Goal: Information Seeking & Learning: Check status

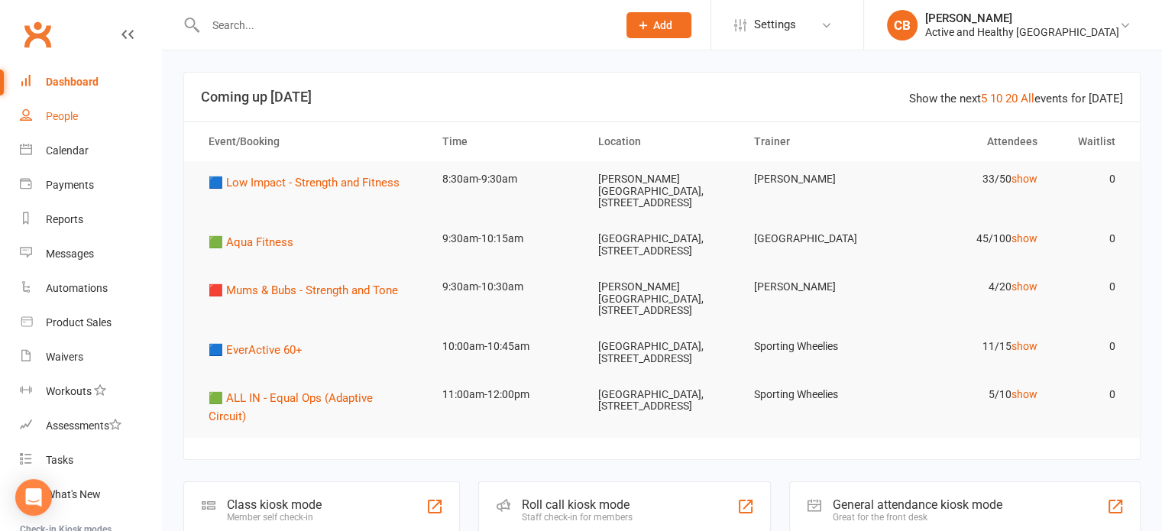
click at [60, 114] on div "People" at bounding box center [62, 116] width 32 height 12
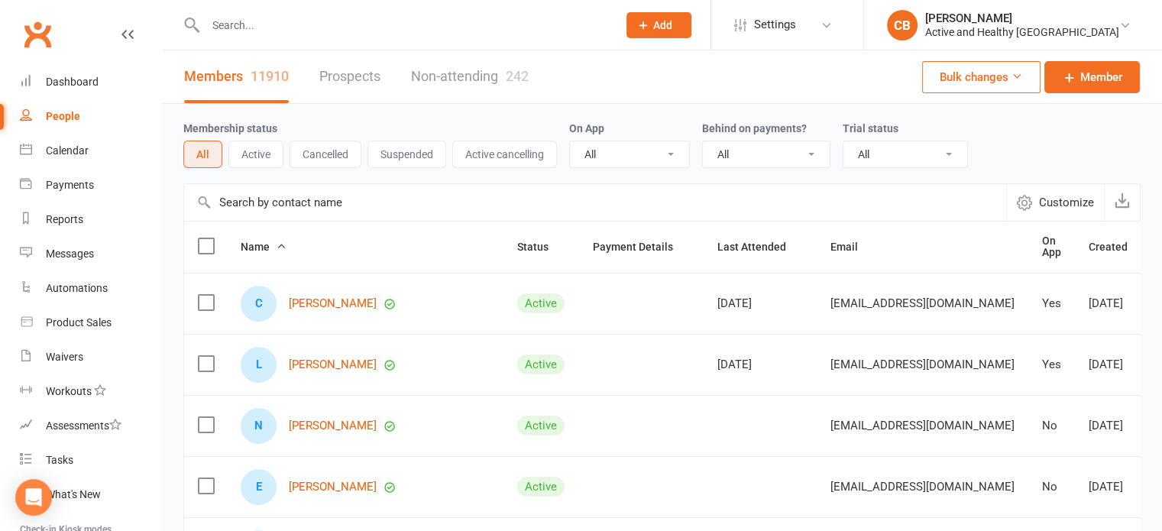
click at [300, 197] on input "text" at bounding box center [595, 202] width 822 height 37
paste input "[PERSON_NAME]"
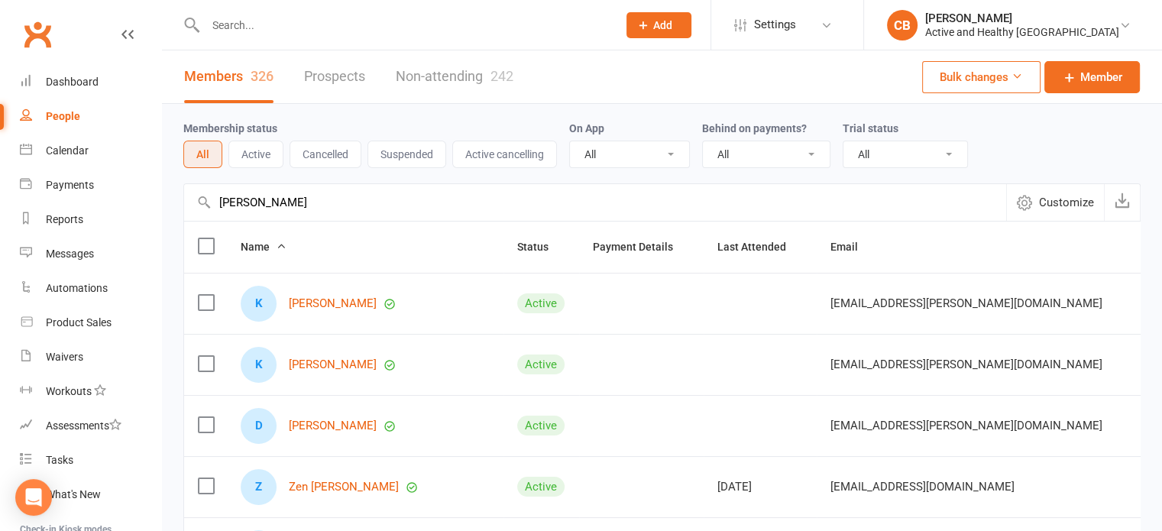
drag, startPoint x: 319, startPoint y: 183, endPoint x: 159, endPoint y: 179, distance: 159.8
click at [159, 179] on ui-view "Prospect Member Non-attending contact Class / event Appointment Task Membership…" at bounding box center [581, 500] width 1162 height 993
paste input "[PERSON_NAME]"
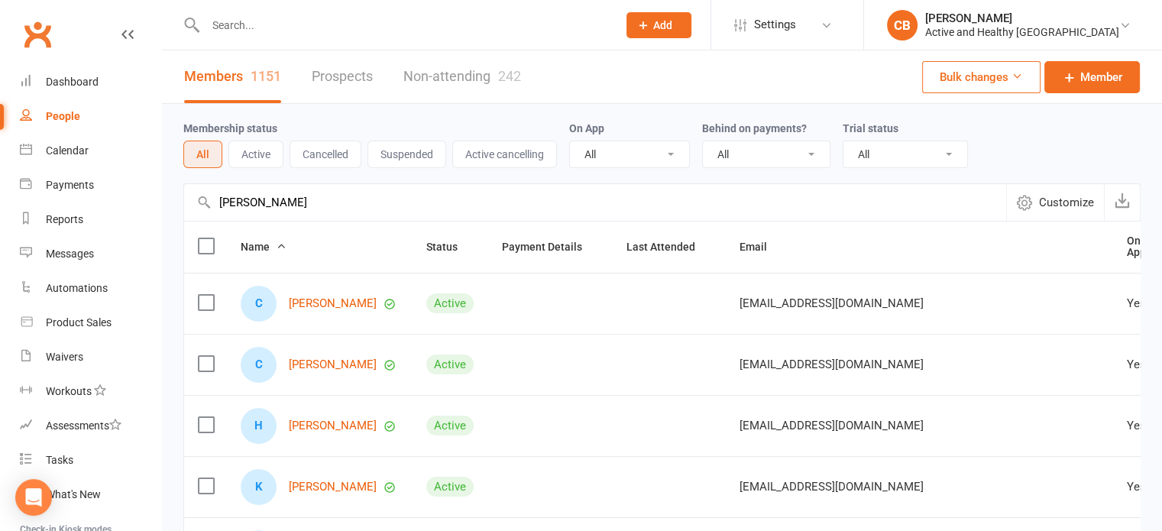
type input "Courtney Hansen-Campbell"
click at [436, 76] on link "Non-attending 242" at bounding box center [462, 76] width 118 height 53
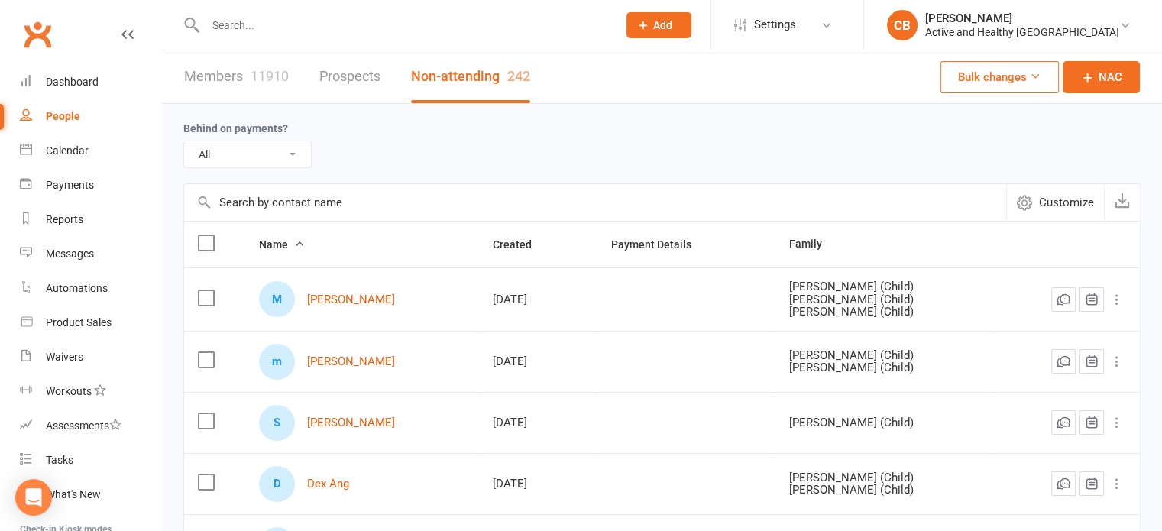
click at [275, 201] on input "text" at bounding box center [595, 202] width 822 height 37
paste input "Courtney Hansen-Campbell"
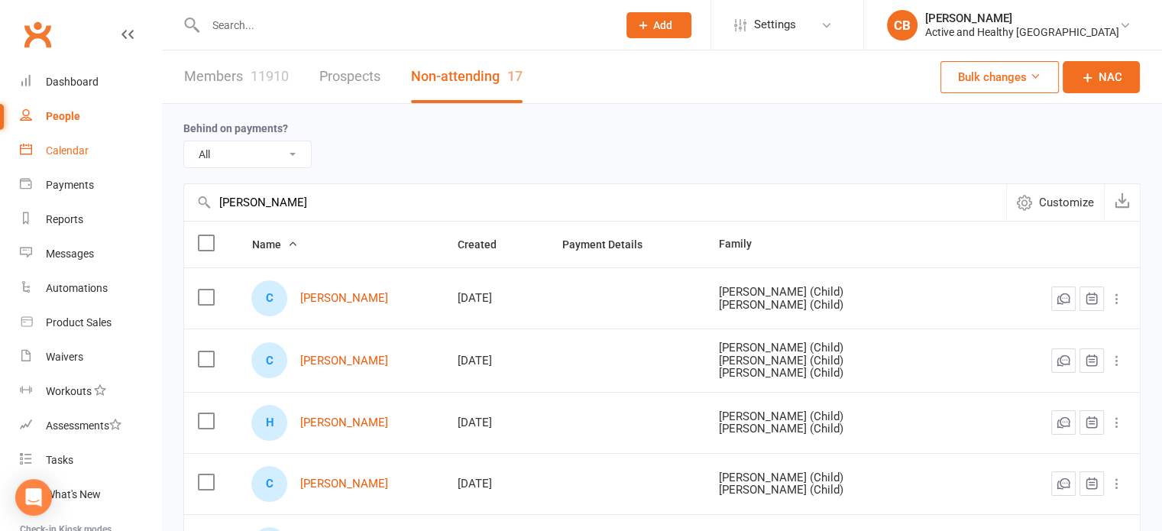
drag, startPoint x: 400, startPoint y: 196, endPoint x: 124, endPoint y: 165, distance: 278.3
click at [124, 165] on ui-view "Prospect Member Non-attending contact Class / event Appointment Task Membership…" at bounding box center [581, 499] width 1162 height 990
paste input "Lesley Klein"
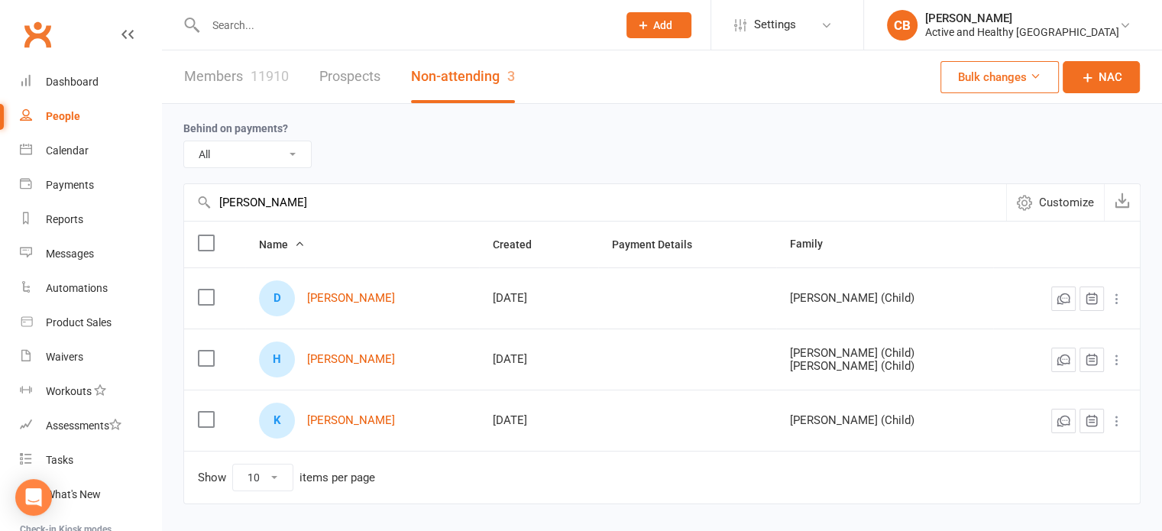
type input "Lesley Klein"
click at [235, 83] on link "Members 11910" at bounding box center [236, 76] width 105 height 53
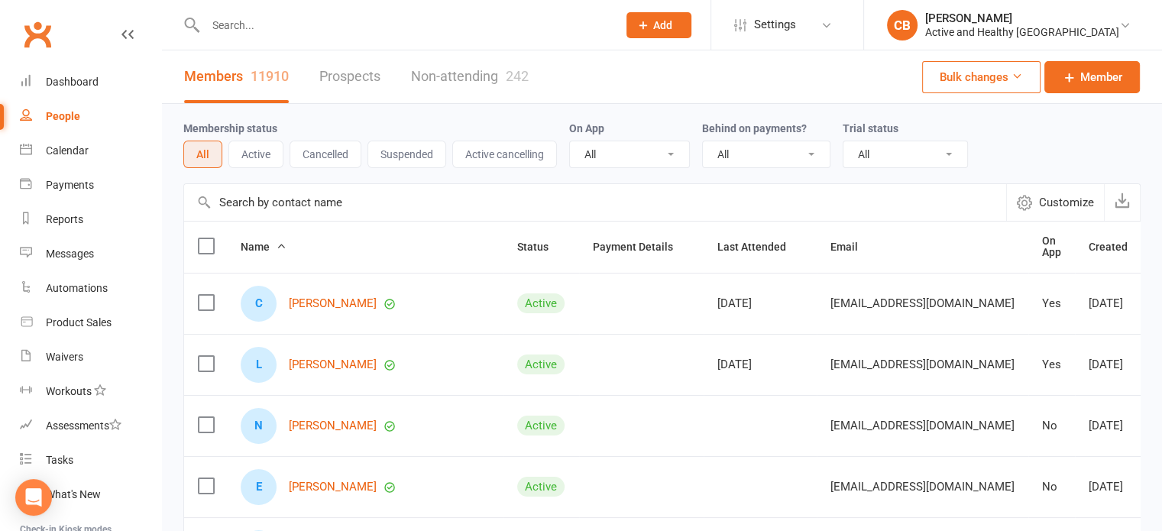
click at [290, 206] on input "text" at bounding box center [595, 202] width 822 height 37
paste input "Lesley Klein"
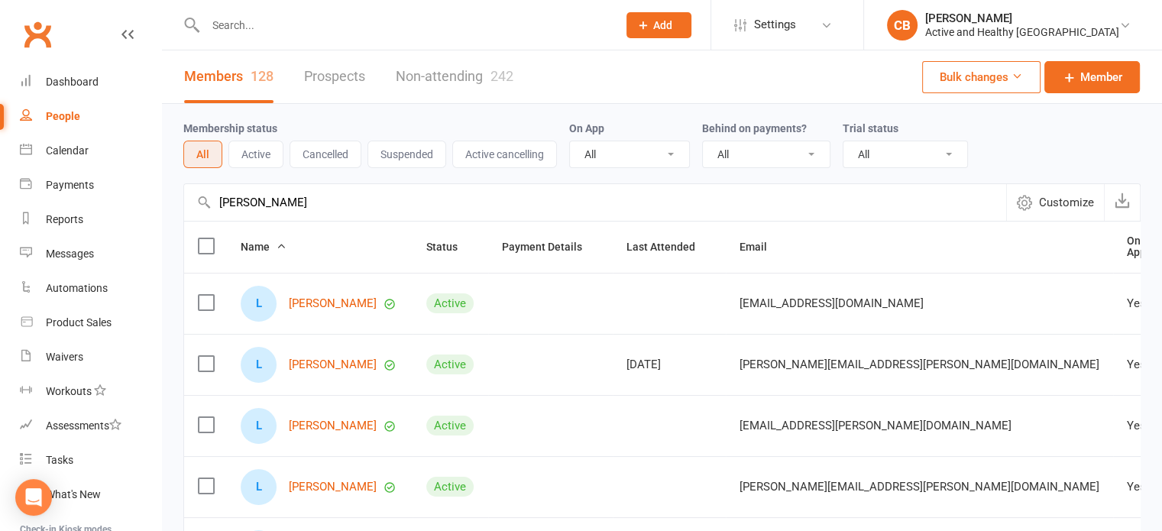
click at [387, 210] on input "Lesley Klein" at bounding box center [595, 202] width 822 height 37
drag, startPoint x: 341, startPoint y: 194, endPoint x: 189, endPoint y: 170, distance: 153.9
click at [189, 170] on div "Membership status All Active Cancelled Suspended Active cancelling On App All Y…" at bounding box center [662, 531] width 1000 height 855
paste input "Jones Laura"
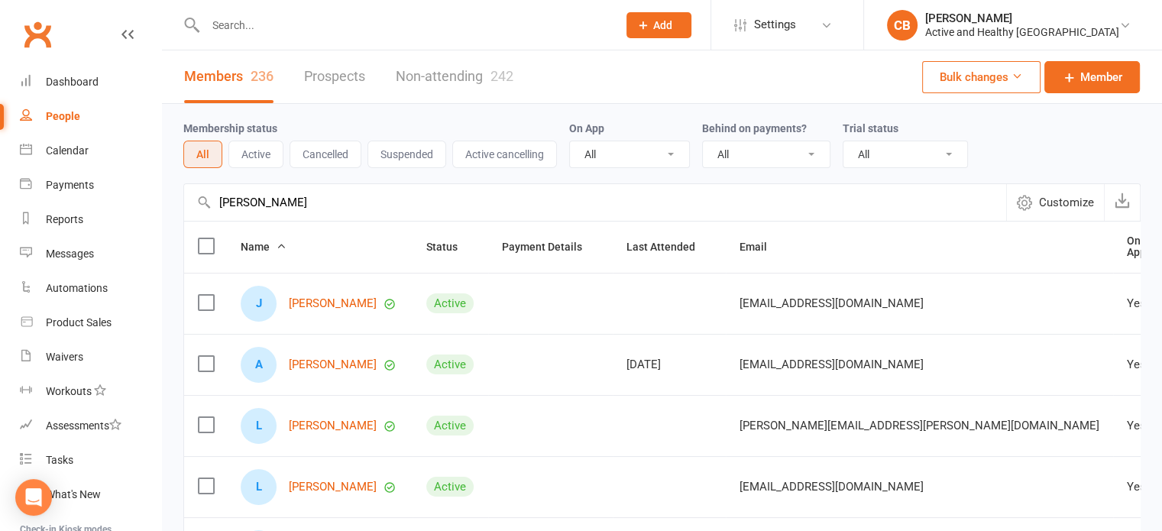
type input "Jones Laura"
click at [478, 86] on link "Non-attending 242" at bounding box center [455, 76] width 118 height 53
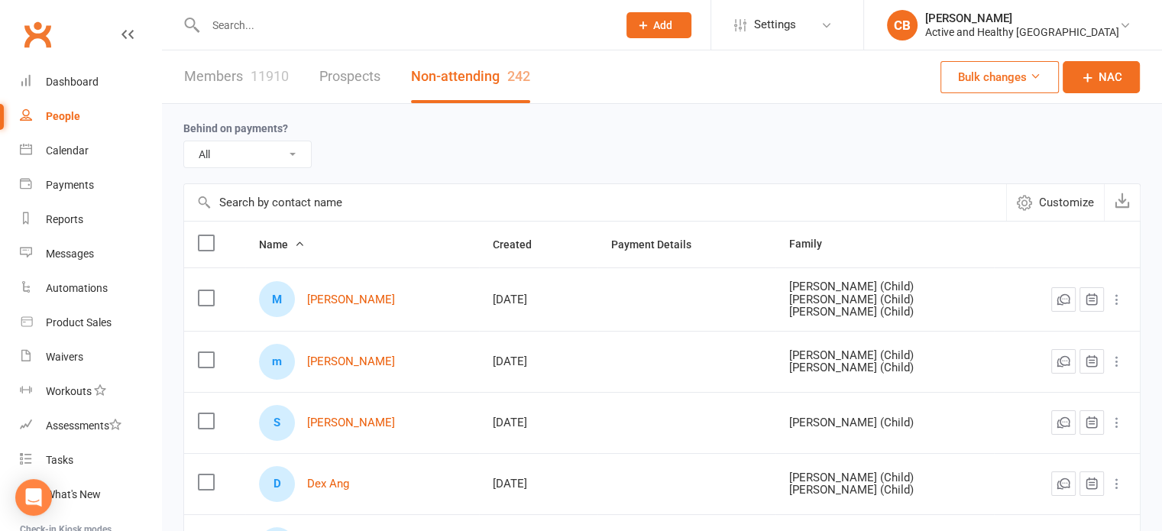
click at [330, 222] on th "Name" at bounding box center [362, 245] width 234 height 46
click at [347, 205] on input "text" at bounding box center [595, 202] width 822 height 37
paste input "Jones Laura"
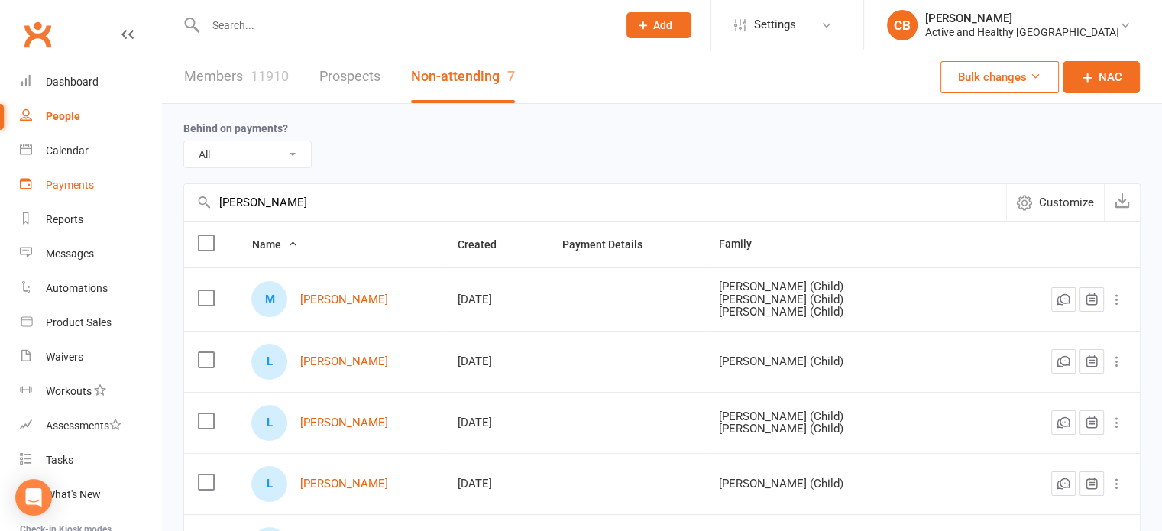
drag, startPoint x: 315, startPoint y: 199, endPoint x: 53, endPoint y: 170, distance: 262.9
click at [53, 170] on ui-view "Prospect Member Non-attending contact Class / event Appointment Task Membership…" at bounding box center [581, 407] width 1162 height 807
paste input "Starjiea Aim"
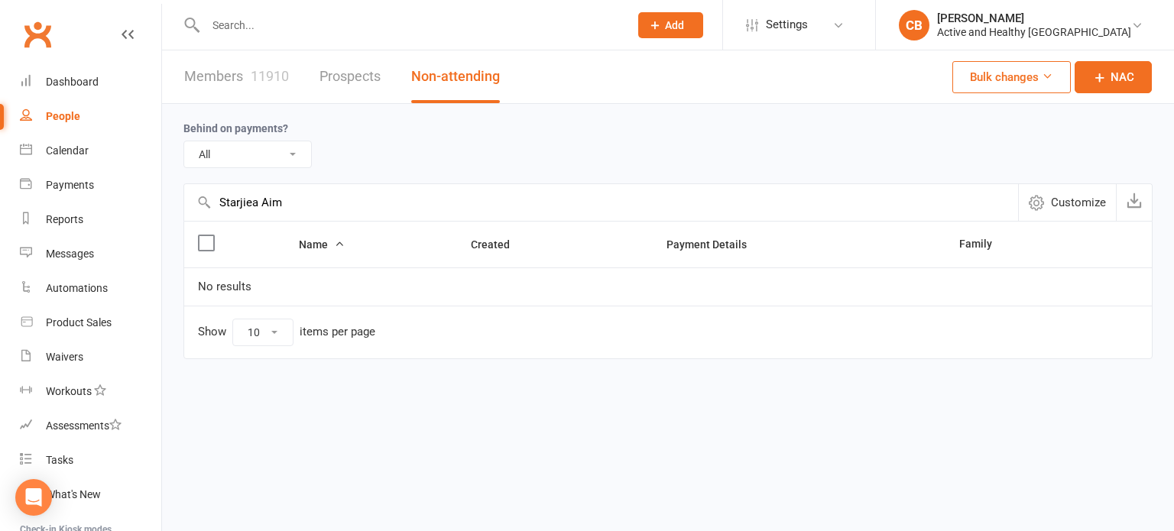
type input "Starjiea Aim"
click at [238, 69] on link "Members 11910" at bounding box center [236, 76] width 105 height 53
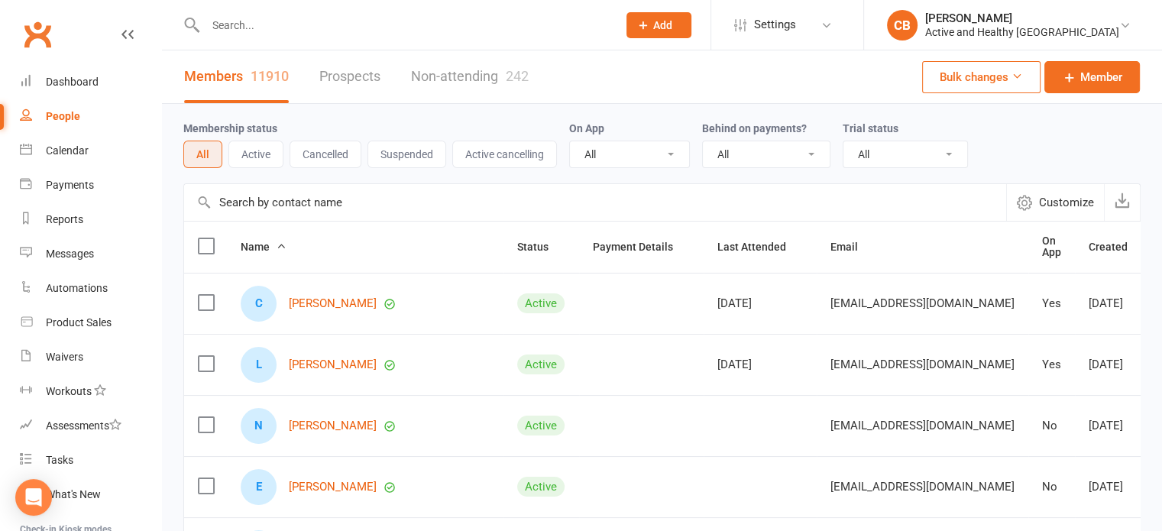
click at [329, 213] on input "text" at bounding box center [595, 202] width 822 height 37
paste input "Starjiea Aim"
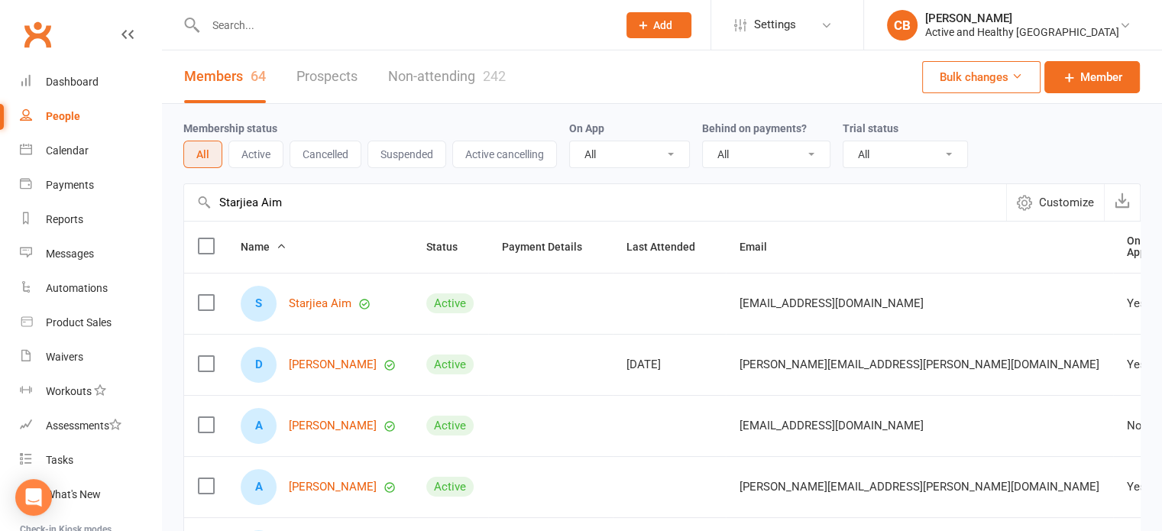
drag, startPoint x: 280, startPoint y: 203, endPoint x: 165, endPoint y: 206, distance: 114.7
click at [165, 206] on div "Membership status All Active Cancelled Suspended Active cancelling On App All Y…" at bounding box center [662, 531] width 1000 height 855
paste input "Maureen Dacones"
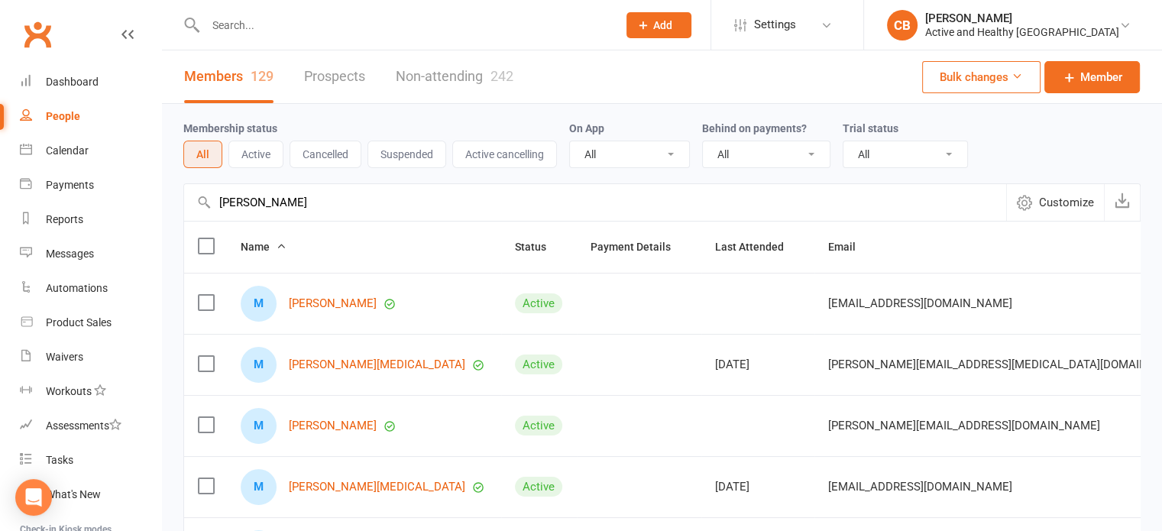
type input "Maureen Dacones"
click at [465, 85] on link "Non-attending 242" at bounding box center [455, 76] width 118 height 53
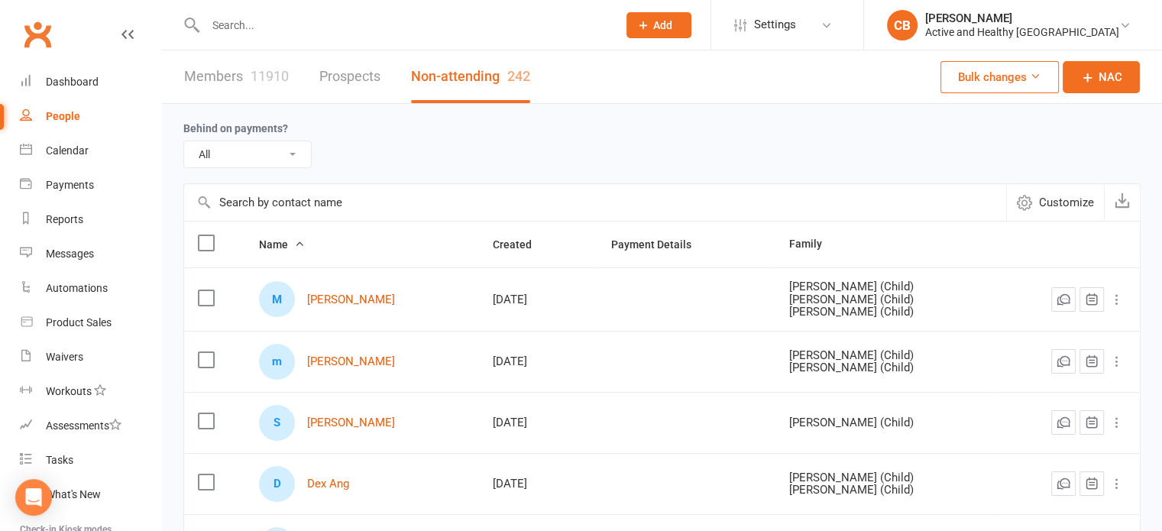
click at [306, 201] on input "text" at bounding box center [595, 202] width 822 height 37
paste input "Maureen Dacones"
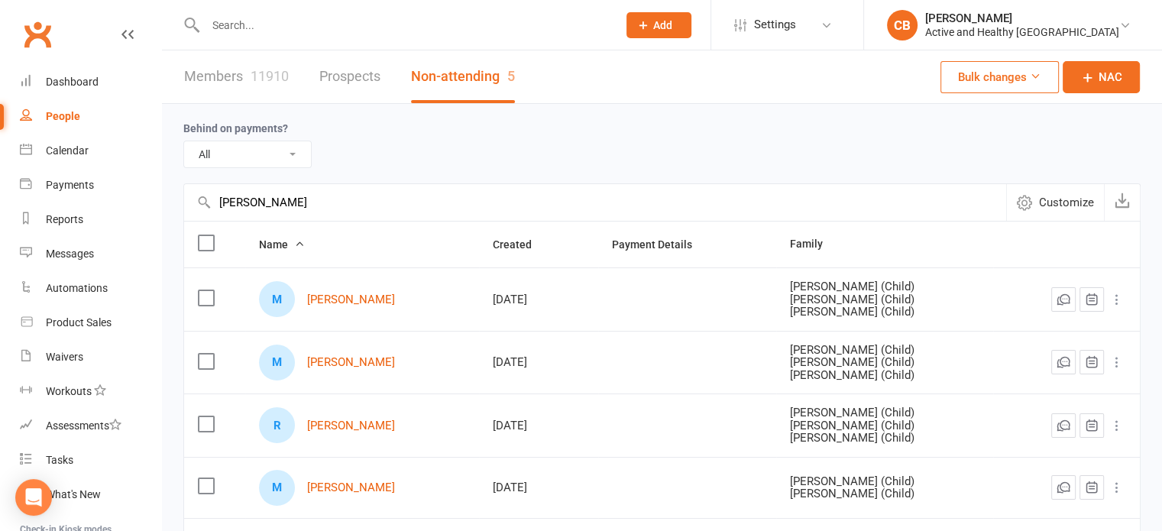
drag, startPoint x: 336, startPoint y: 207, endPoint x: 150, endPoint y: 209, distance: 186.5
click at [150, 209] on ui-view "Prospect Member Non-attending contact Class / event Appointment Task Membership…" at bounding box center [581, 349] width 1162 height 690
paste input "Greg Preece"
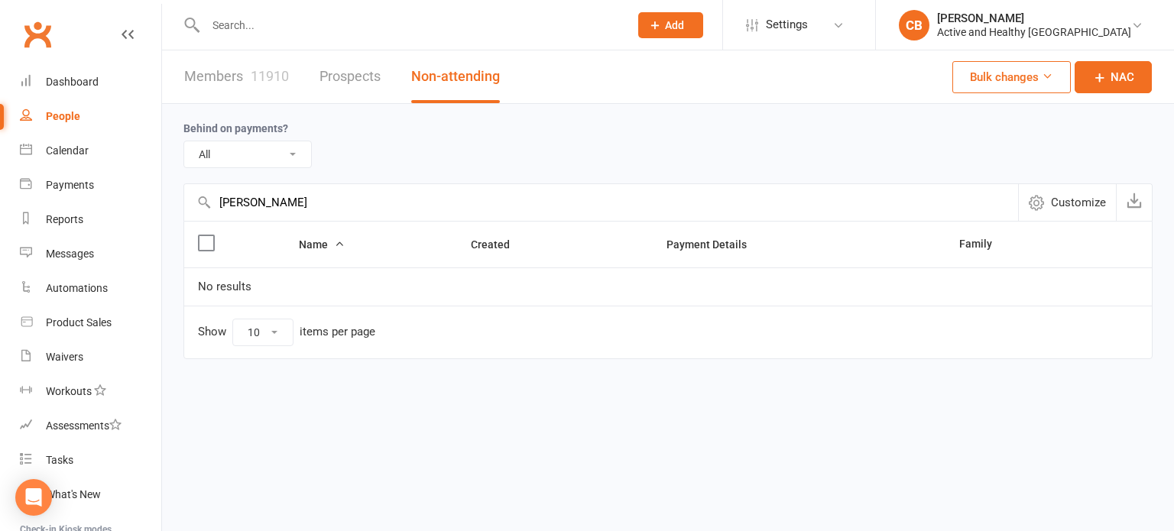
type input "Greg Preece"
click at [235, 74] on link "Members 11910" at bounding box center [236, 76] width 105 height 53
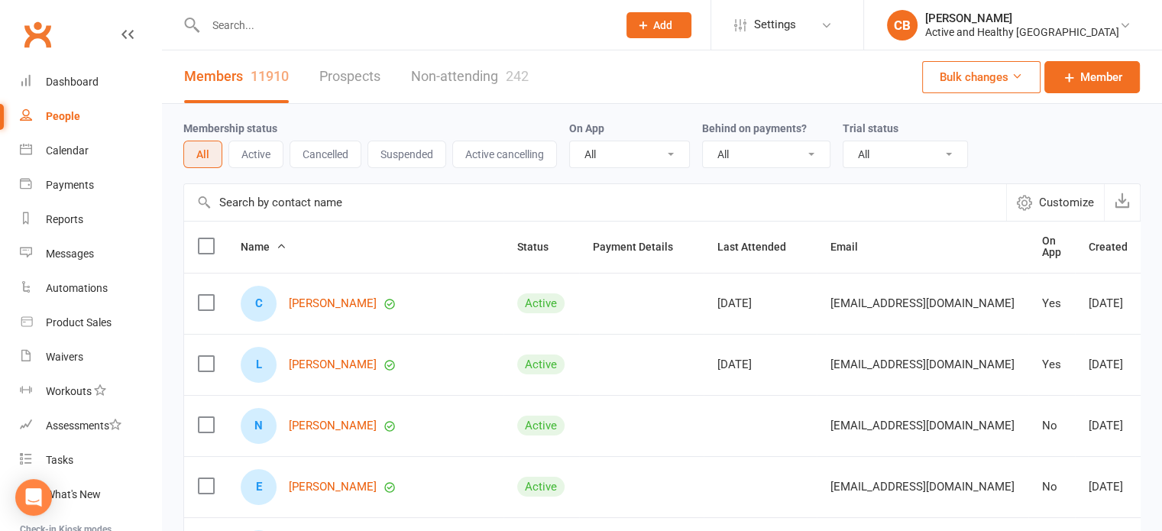
click at [284, 196] on input "text" at bounding box center [595, 202] width 822 height 37
paste input "Greg Preece"
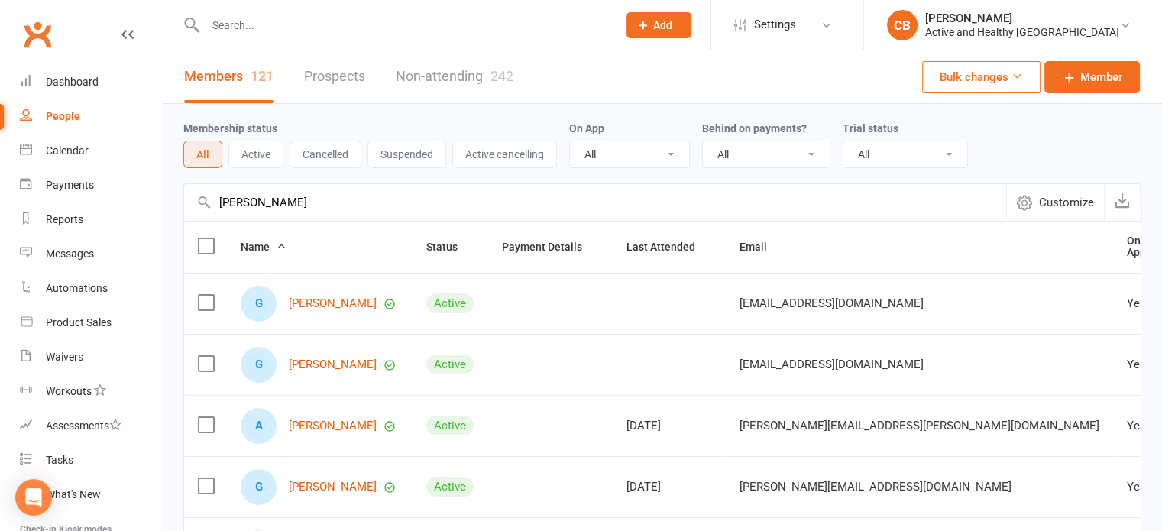
drag, startPoint x: 318, startPoint y: 214, endPoint x: 209, endPoint y: 203, distance: 109.9
click at [209, 203] on div "Greg Preece Customize" at bounding box center [662, 201] width 958 height 37
click at [280, 203] on input "Greg Preece" at bounding box center [595, 202] width 822 height 37
drag, startPoint x: 280, startPoint y: 203, endPoint x: 179, endPoint y: 201, distance: 101.6
click at [179, 201] on div "Membership status All Active Cancelled Suspended Active cancelling On App All Y…" at bounding box center [662, 531] width 1000 height 855
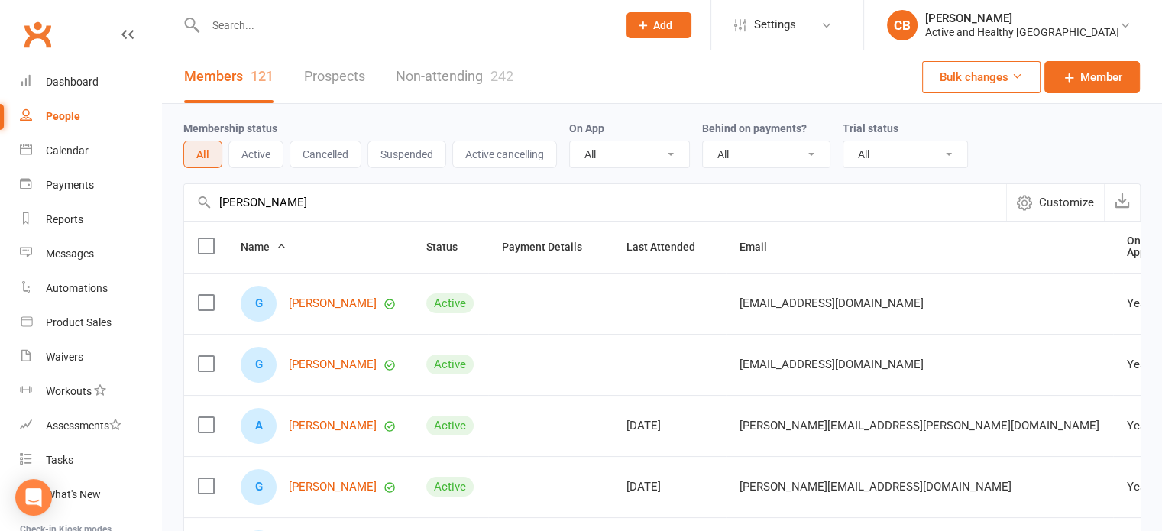
paste input "Tina Alaelua"
type input "Tina Alaelua"
click at [447, 90] on link "Non-attending 242" at bounding box center [455, 76] width 118 height 53
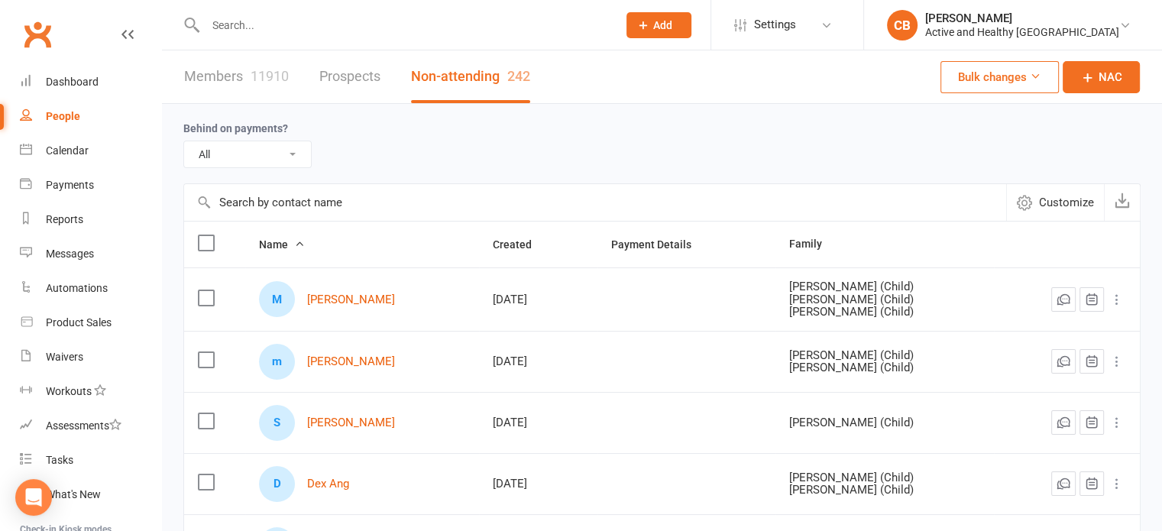
click at [313, 198] on input "text" at bounding box center [595, 202] width 822 height 37
paste input "Tina Alaelua"
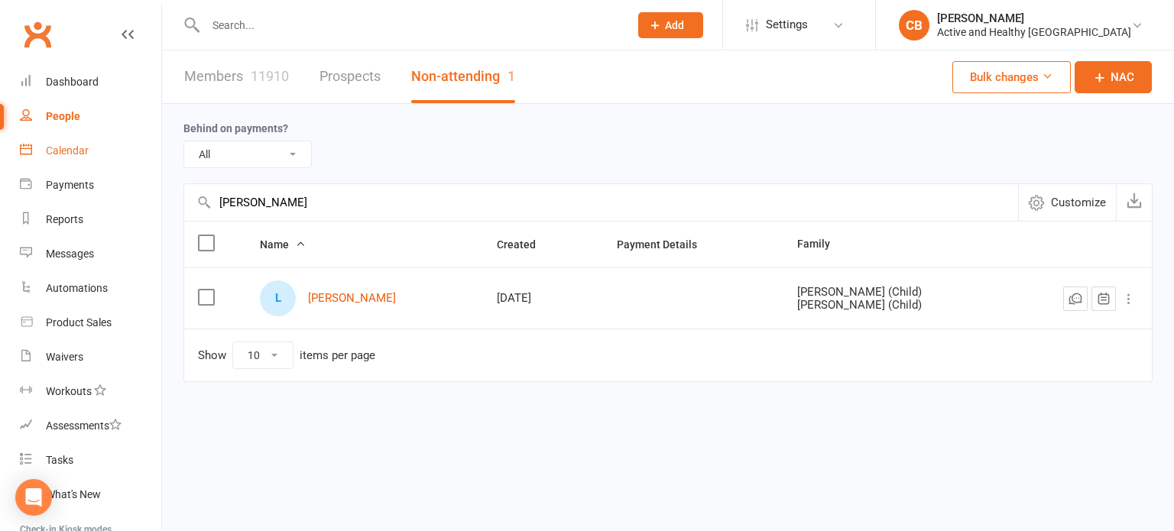
drag, startPoint x: 321, startPoint y: 204, endPoint x: 141, endPoint y: 166, distance: 183.6
click at [141, 166] on ui-view "Prospect Member Non-attending contact Class / event Appointment Task Membership…" at bounding box center [587, 223] width 1174 height 438
paste input "Alexandra Alexander"
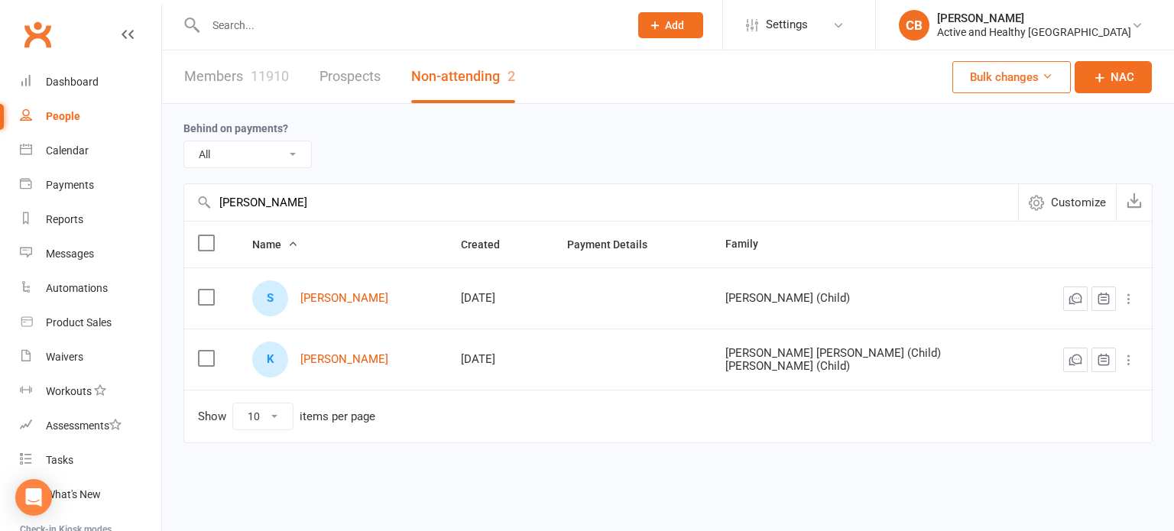
type input "Alexandra Alexander"
click at [219, 83] on link "Members 11910" at bounding box center [236, 76] width 105 height 53
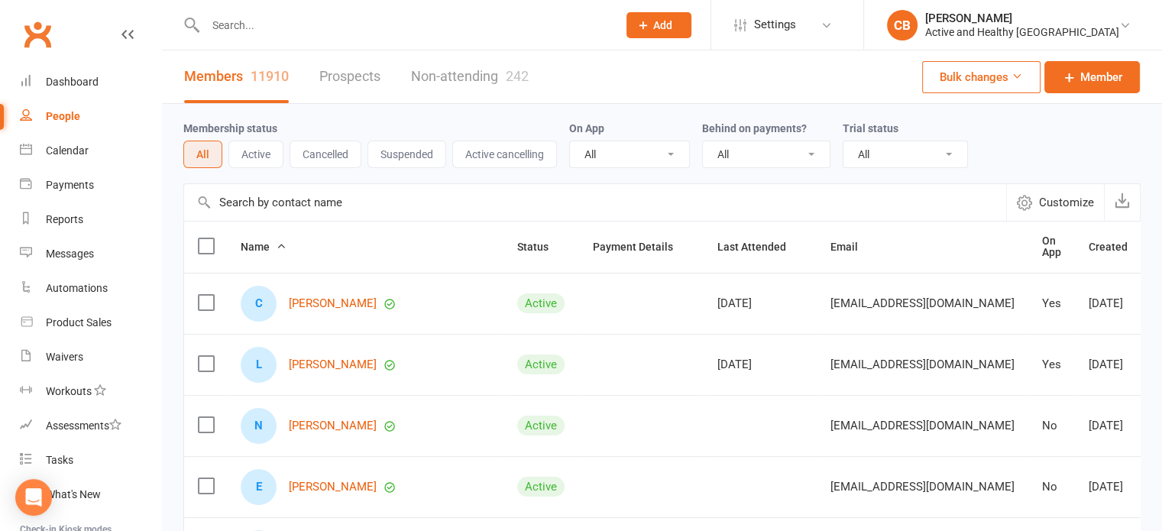
click at [306, 198] on input "text" at bounding box center [595, 202] width 822 height 37
paste input "Alexandra Alexander"
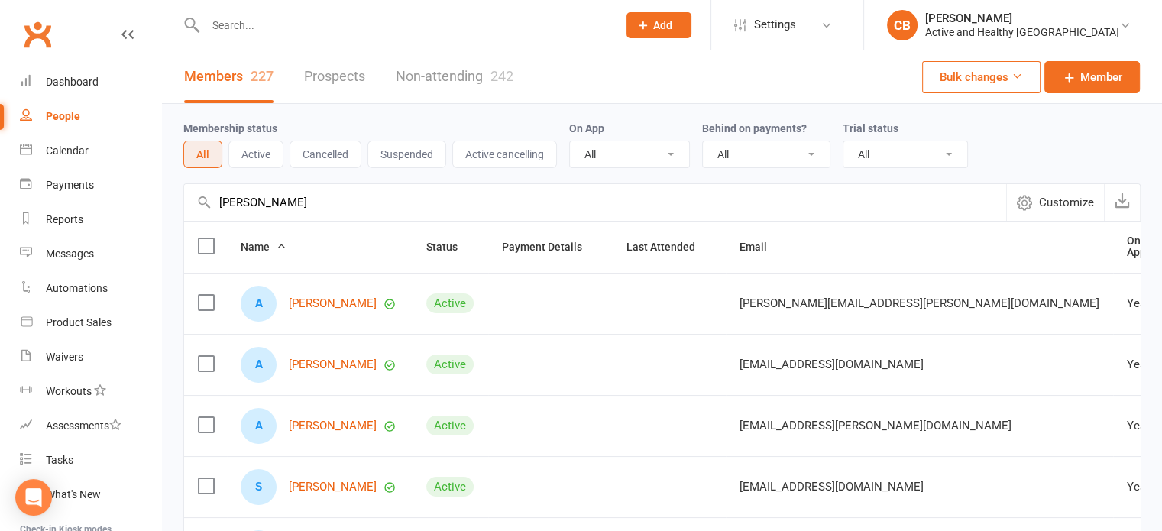
click at [329, 207] on input "Alexandra Alexander" at bounding box center [595, 202] width 822 height 37
drag, startPoint x: 329, startPoint y: 210, endPoint x: 197, endPoint y: 202, distance: 132.5
click at [197, 202] on div "Alexandra Alexander Customize" at bounding box center [662, 201] width 958 height 37
paste input "Eilidh Walk"
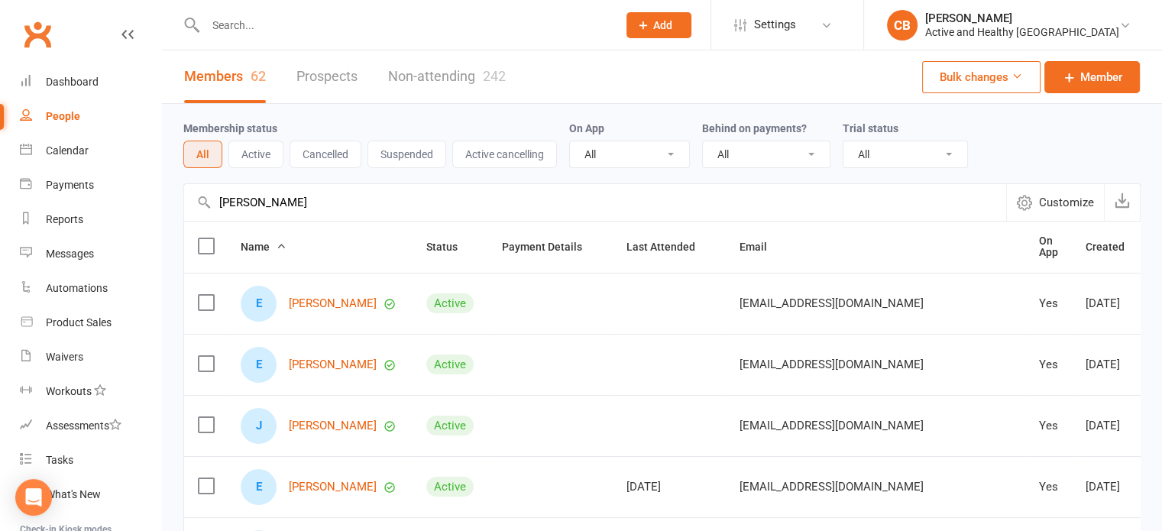
type input "Eilidh Walker"
click at [468, 76] on link "Non-attending 242" at bounding box center [447, 76] width 118 height 53
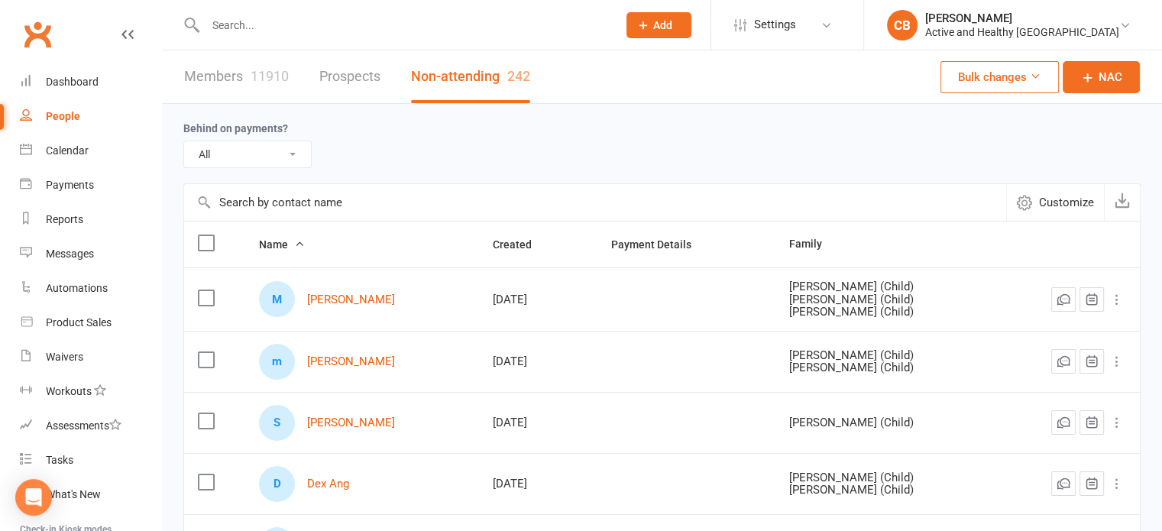
click at [321, 195] on input "text" at bounding box center [595, 202] width 822 height 37
paste input "Eilidh Walker"
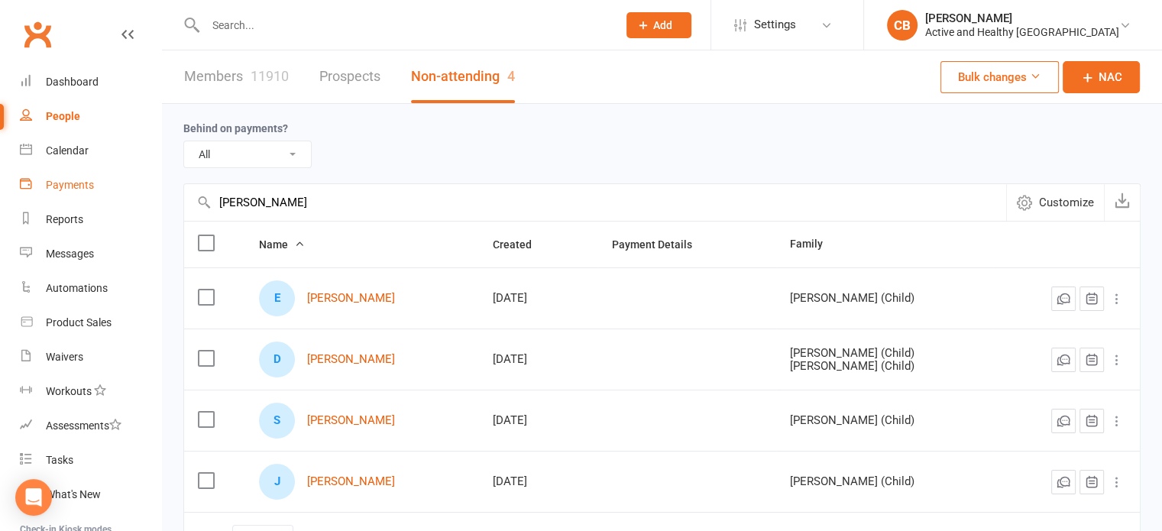
drag, startPoint x: 312, startPoint y: 208, endPoint x: 86, endPoint y: 186, distance: 226.5
click at [86, 186] on ui-view "Prospect Member Non-attending contact Class / event Appointment Task Membership…" at bounding box center [581, 314] width 1162 height 621
paste input "Laura Lacey"
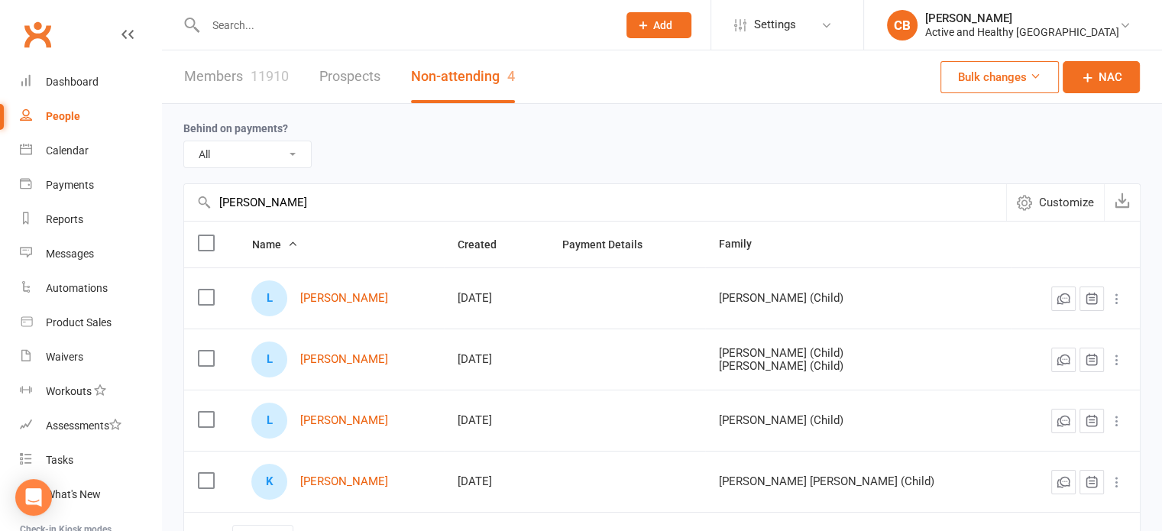
type input "Laura Lacey"
click at [218, 66] on link "Members 11910" at bounding box center [236, 76] width 105 height 53
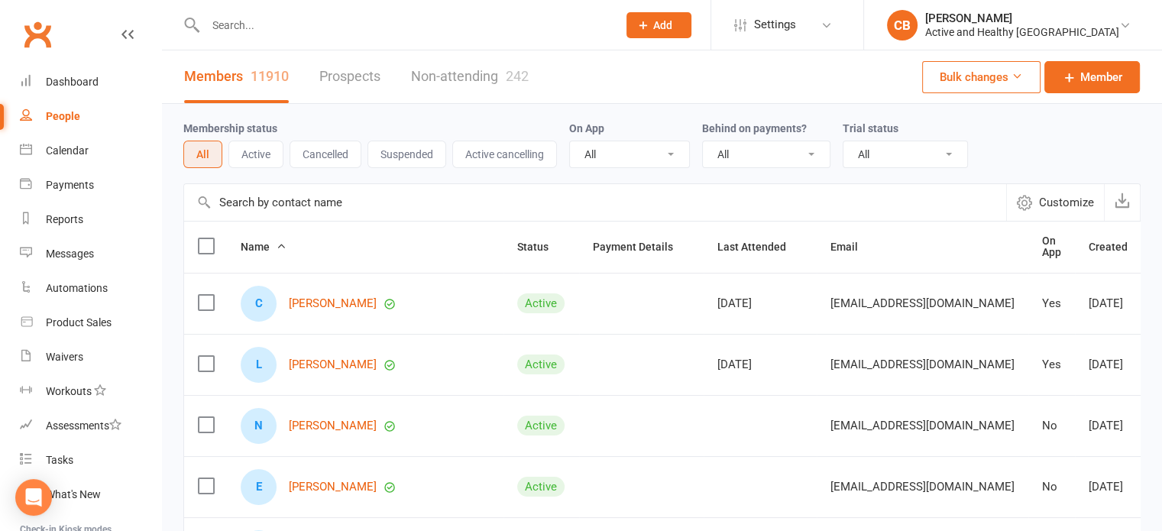
click at [271, 193] on input "text" at bounding box center [595, 202] width 822 height 37
paste input "Laura Lacey"
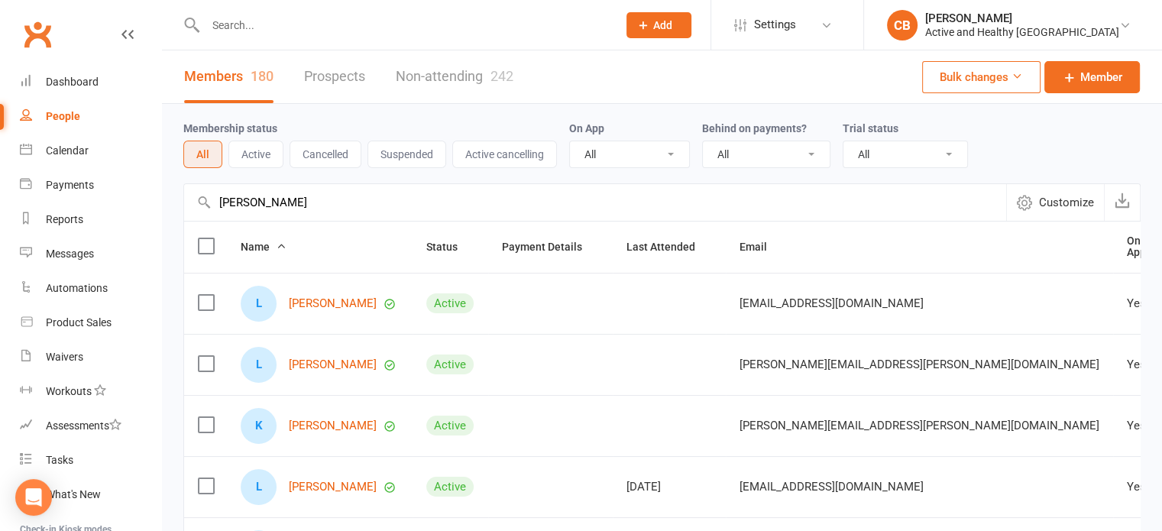
click at [306, 195] on input "Laura Lacey" at bounding box center [595, 202] width 822 height 37
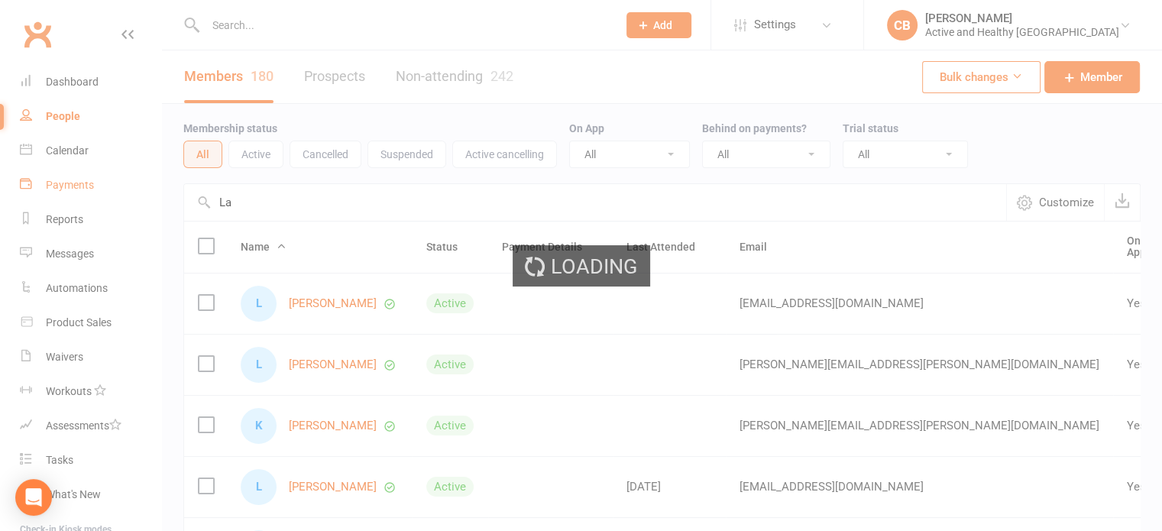
type input "L"
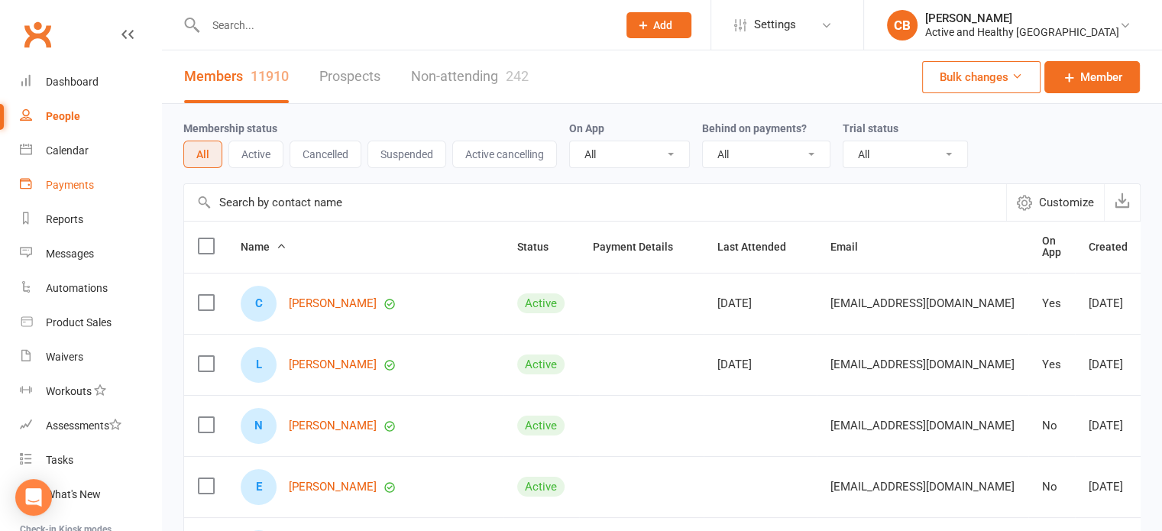
paste input "Laura Lacey"
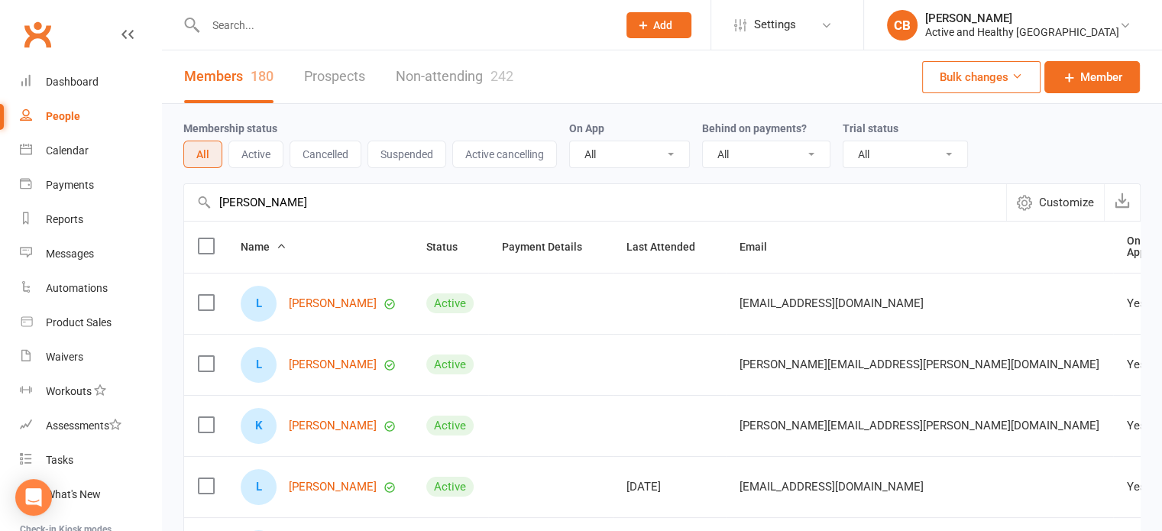
drag, startPoint x: 306, startPoint y: 204, endPoint x: 153, endPoint y: 190, distance: 153.5
click at [153, 190] on ui-view "Prospect Member Non-attending contact Class / event Appointment Task Membership…" at bounding box center [581, 500] width 1162 height 993
paste input "Mark Owen"
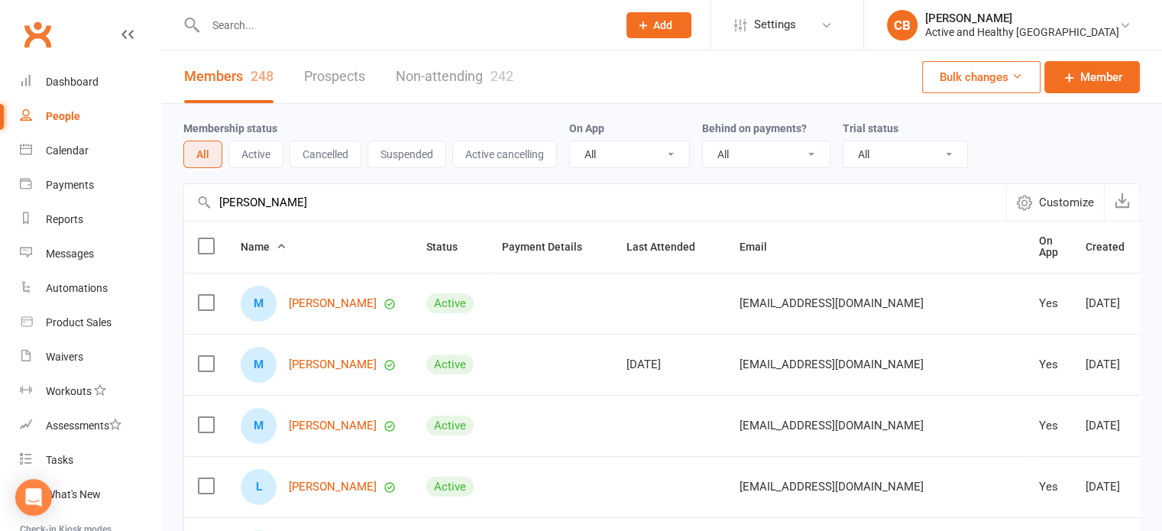
type input "Mark Owen"
click at [495, 79] on div "242" at bounding box center [502, 76] width 23 height 16
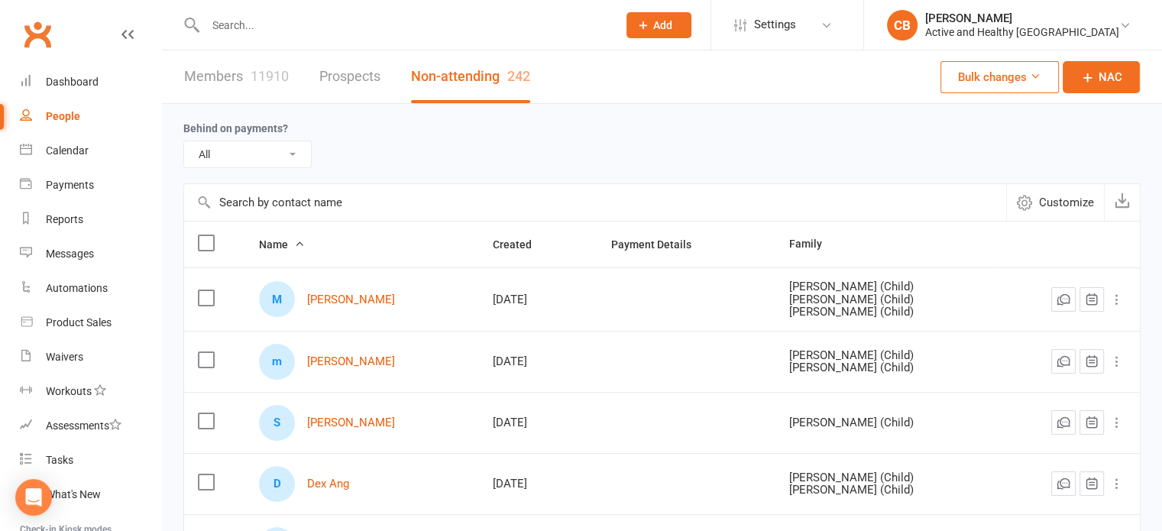
click at [348, 207] on input "text" at bounding box center [595, 202] width 822 height 37
paste input "Mark Owen"
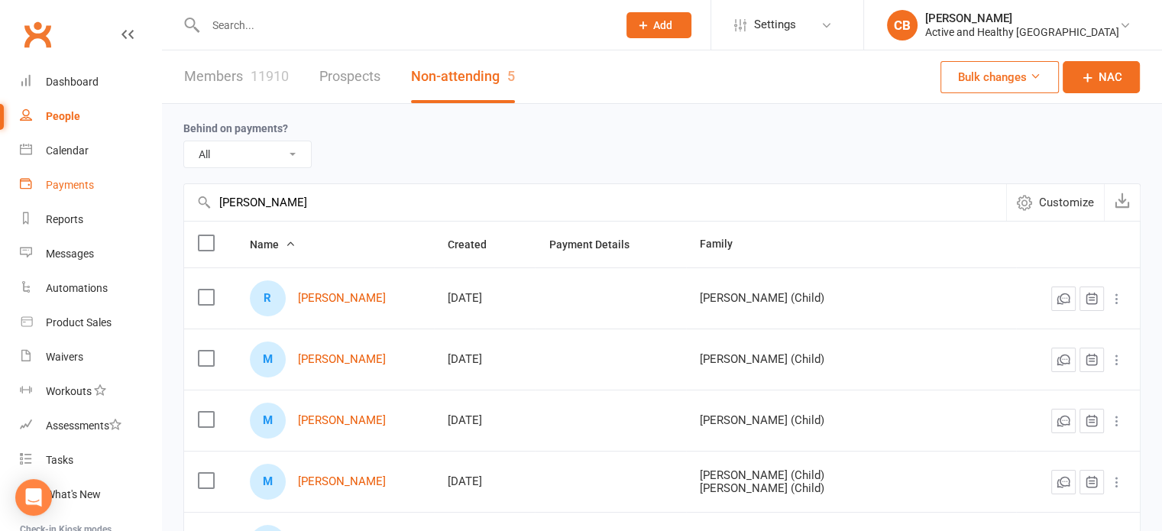
drag, startPoint x: 293, startPoint y: 209, endPoint x: 138, endPoint y: 193, distance: 156.0
click at [138, 193] on ui-view "Prospect Member Non-attending contact Class / event Appointment Task Membership…" at bounding box center [581, 345] width 1162 height 682
paste input "Caitlyn Wilks"
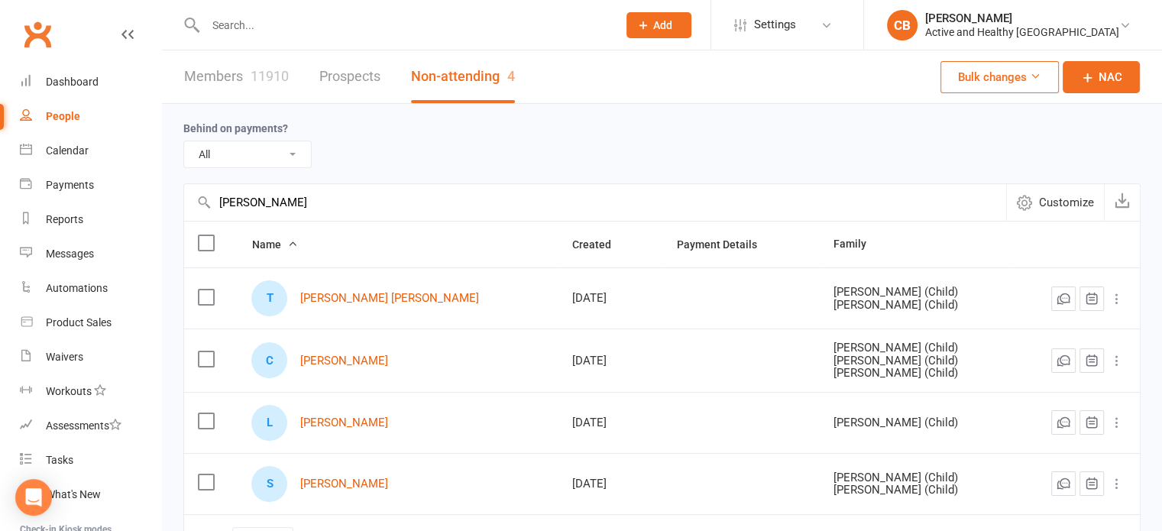
type input "Caitlyn Wilks"
click at [219, 79] on link "Members 11910" at bounding box center [236, 76] width 105 height 53
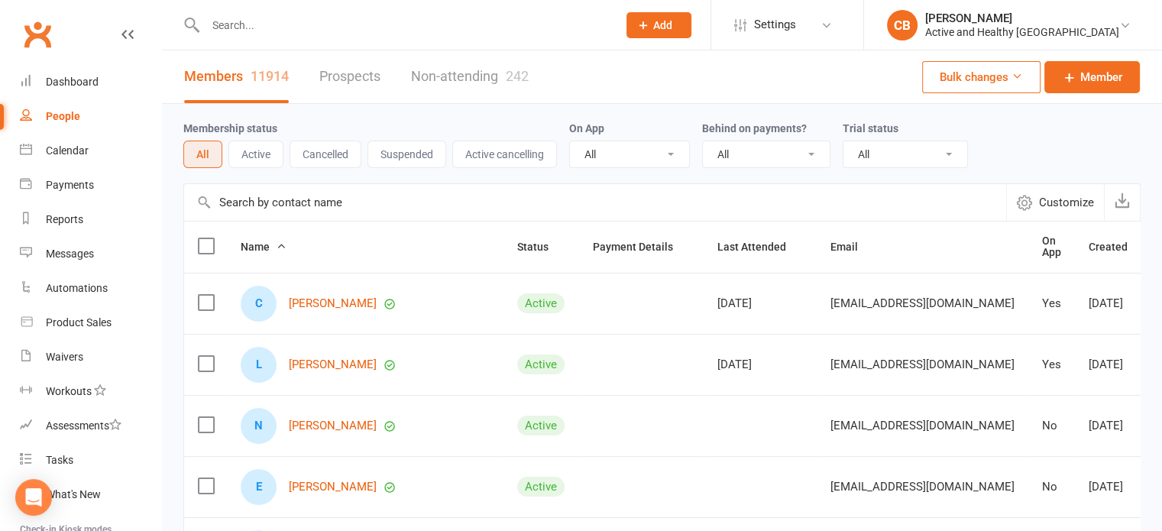
click at [279, 201] on input "text" at bounding box center [595, 202] width 822 height 37
paste input "Caitlyn Wilks"
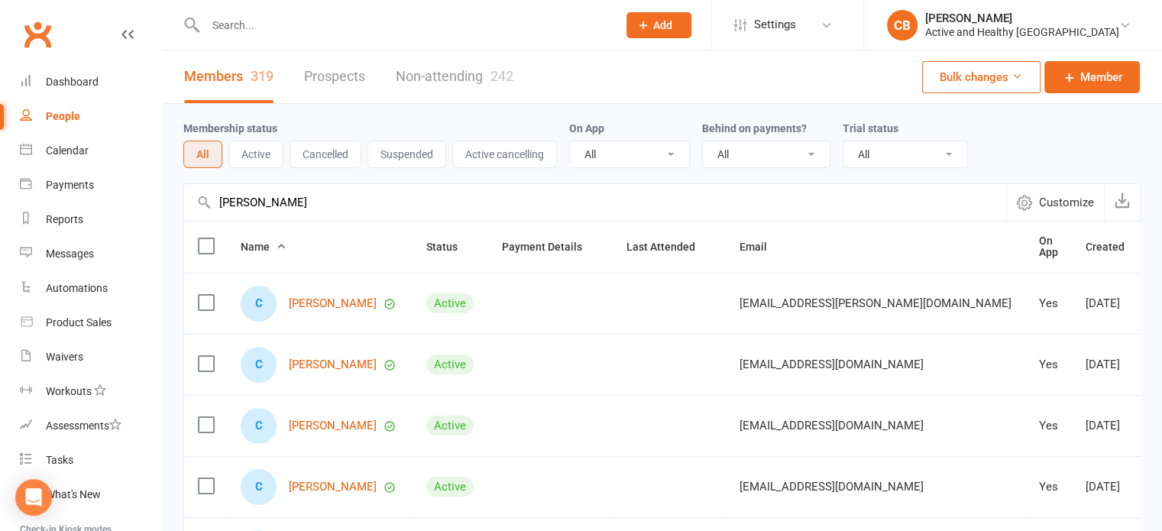
click at [302, 203] on input "Caitlyn Wilks" at bounding box center [595, 202] width 822 height 37
drag, startPoint x: 302, startPoint y: 203, endPoint x: 164, endPoint y: 215, distance: 138.8
click at [164, 215] on div "Membership status All Active Cancelled Suspended Active cancelling On App All Y…" at bounding box center [662, 531] width 1000 height 855
paste input "Greg Preece"
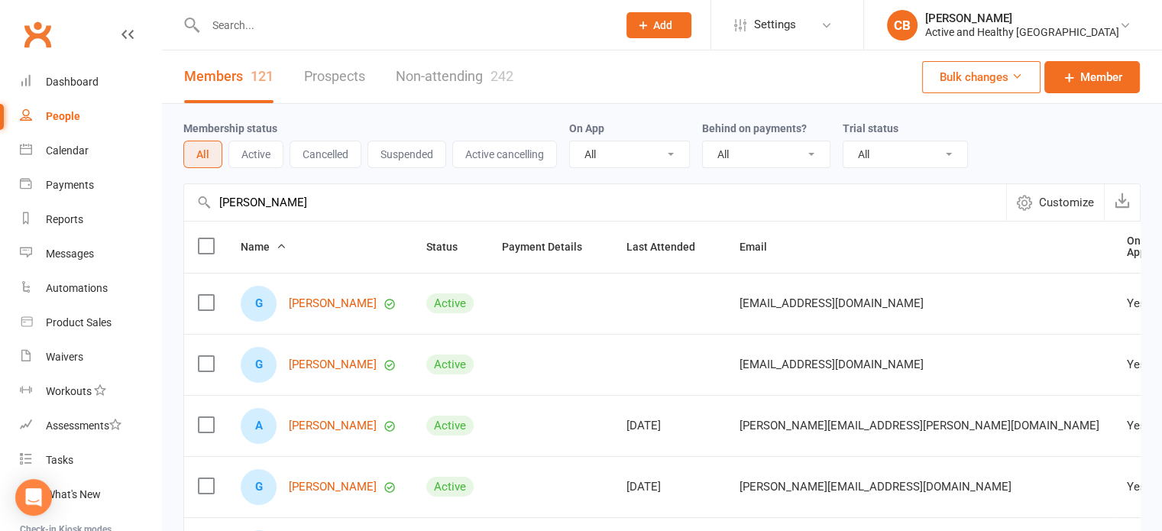
drag, startPoint x: 303, startPoint y: 195, endPoint x: 155, endPoint y: 193, distance: 147.5
click at [155, 193] on ui-view "Prospect Member Non-attending contact Class / event Appointment Task Membership…" at bounding box center [581, 500] width 1162 height 993
paste input "[PERSON_NAME]"
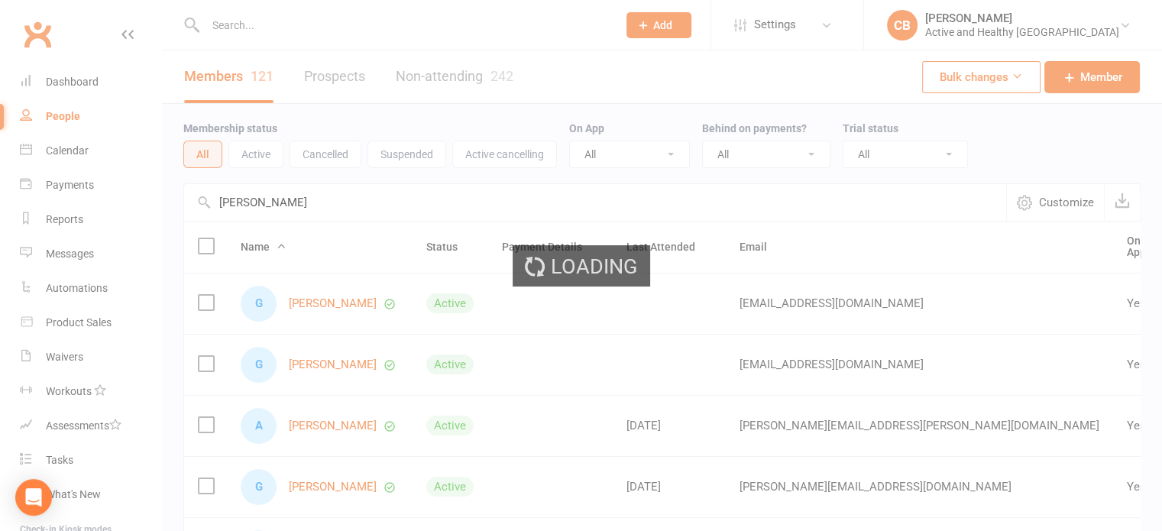
type input "[PERSON_NAME]"
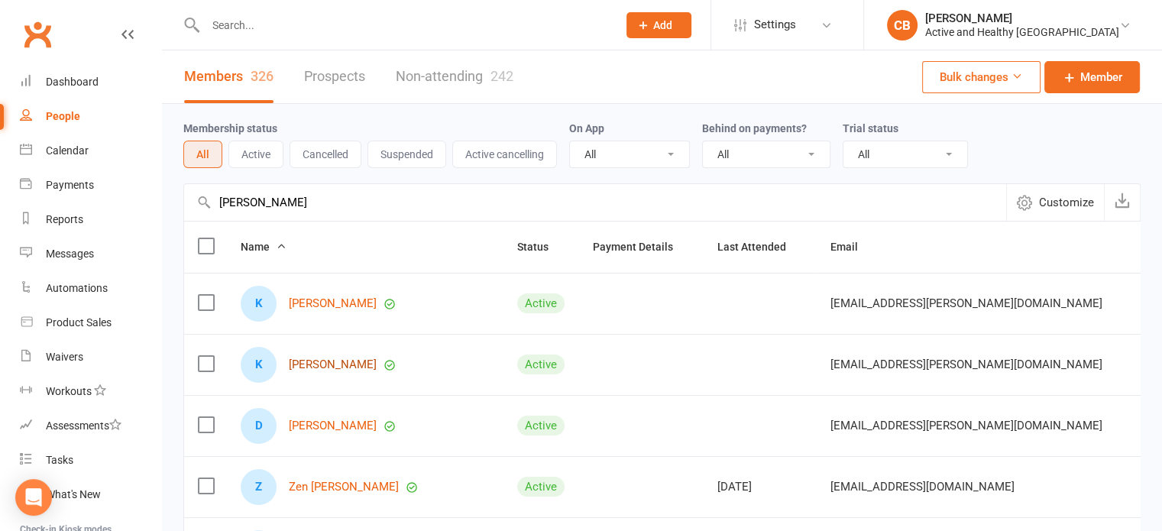
click at [314, 361] on link "[PERSON_NAME]" at bounding box center [333, 364] width 88 height 13
click at [0, 0] on div "Loading" at bounding box center [0, 0] width 0 height 0
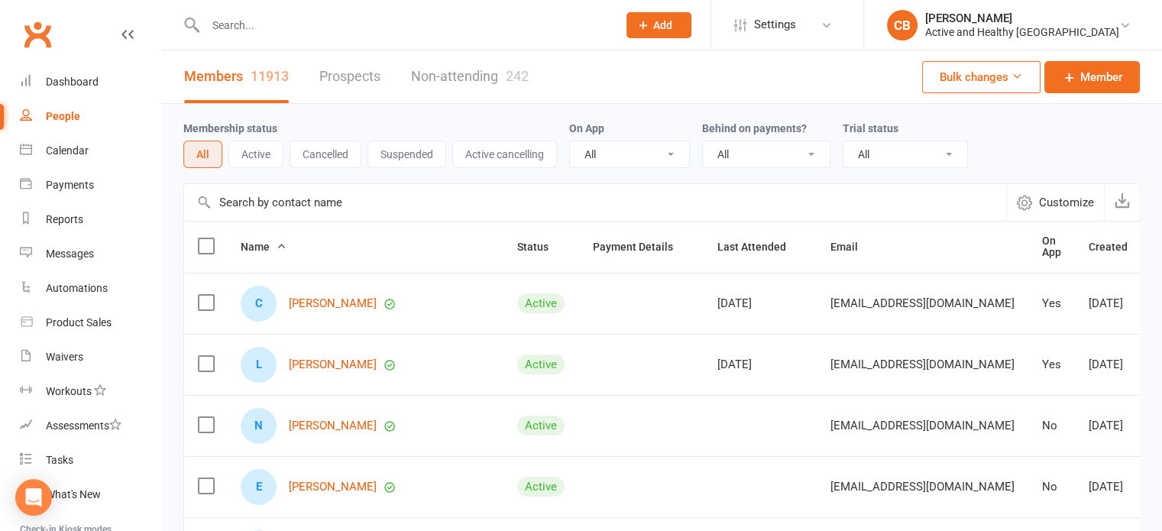
click at [334, 196] on input "text" at bounding box center [595, 202] width 822 height 37
paste input "[PERSON_NAME]"
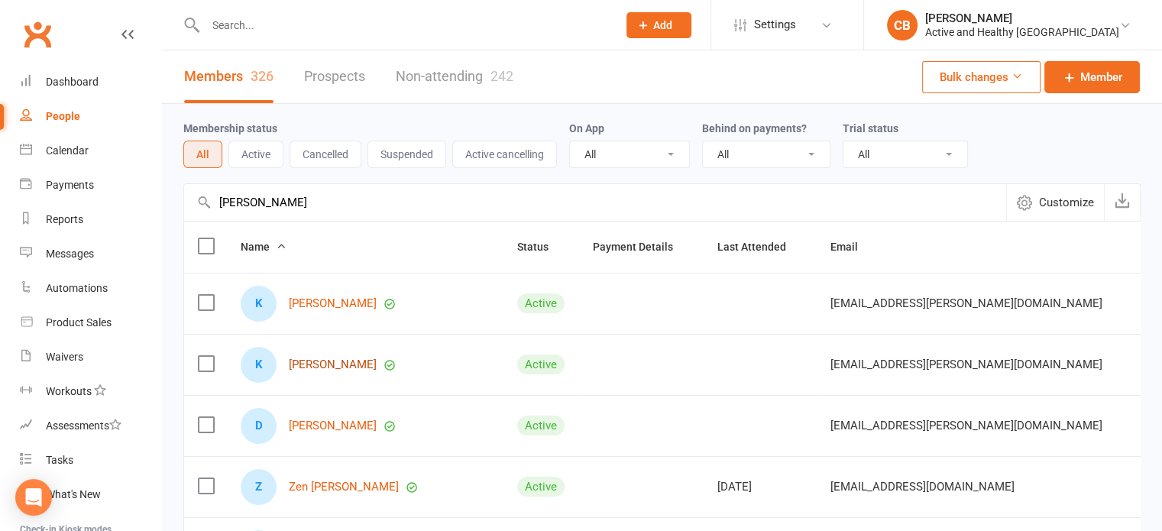
type input "[PERSON_NAME]"
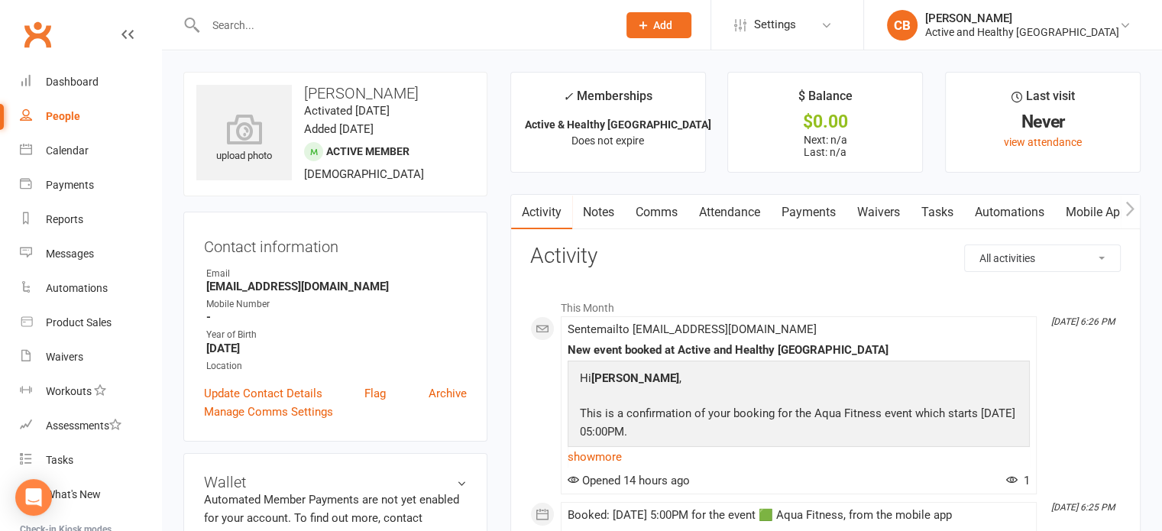
drag, startPoint x: 704, startPoint y: 409, endPoint x: 746, endPoint y: 429, distance: 46.5
click at [746, 429] on p "This is a confirmation of your booking for the Aqua Fitness event which starts …" at bounding box center [799, 424] width 446 height 41
click at [719, 215] on link "Attendance" at bounding box center [730, 212] width 83 height 35
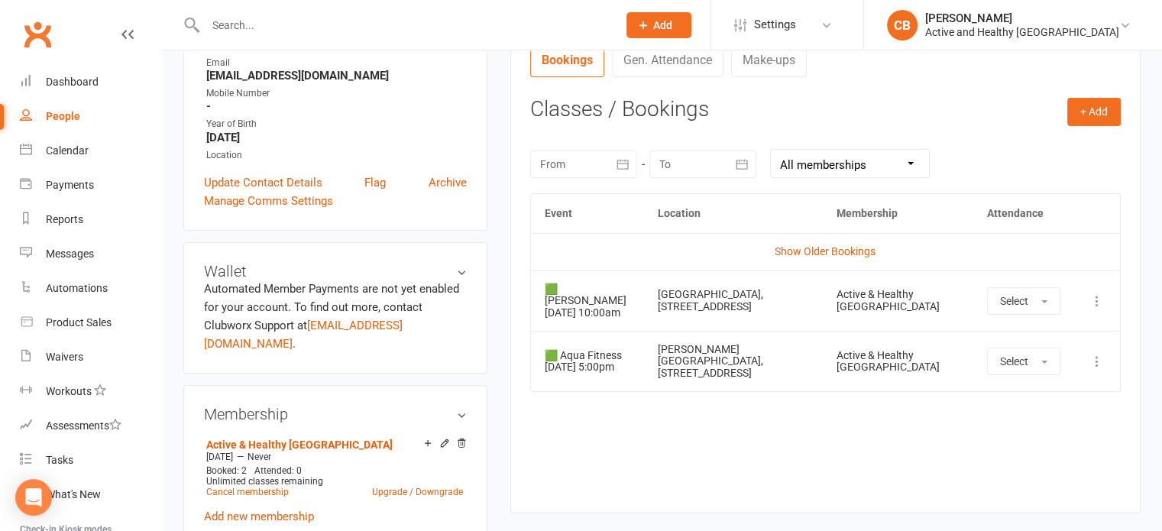
scroll to position [67, 0]
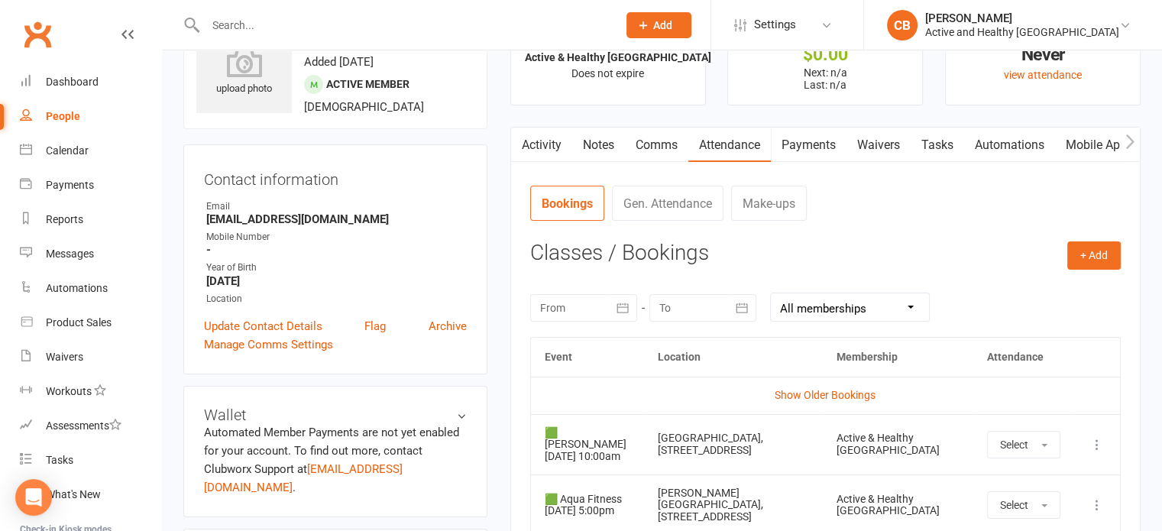
click at [1079, 143] on link "Mobile App" at bounding box center [1096, 145] width 83 height 35
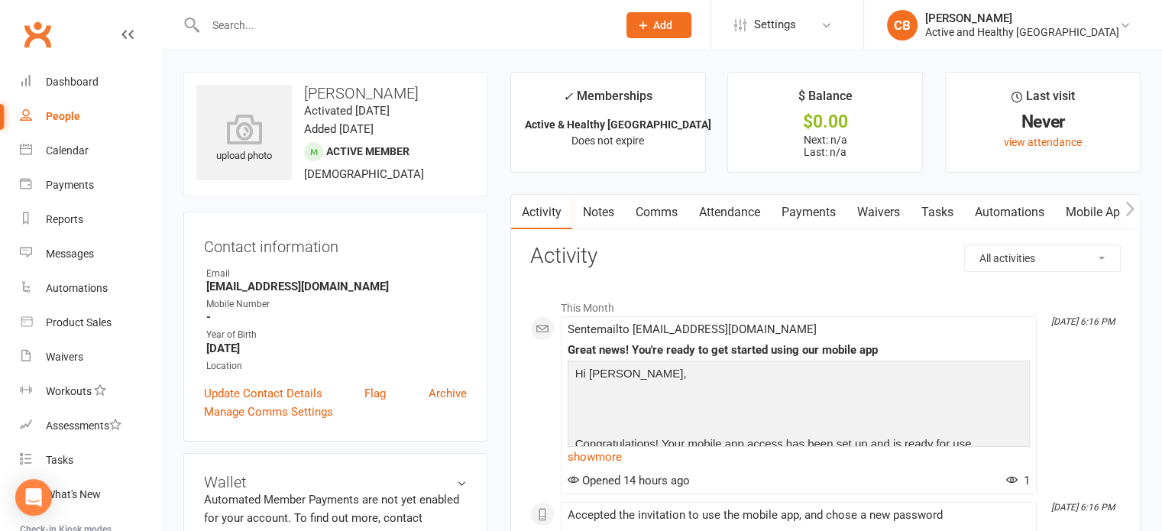
click at [727, 204] on link "Attendance" at bounding box center [730, 212] width 83 height 35
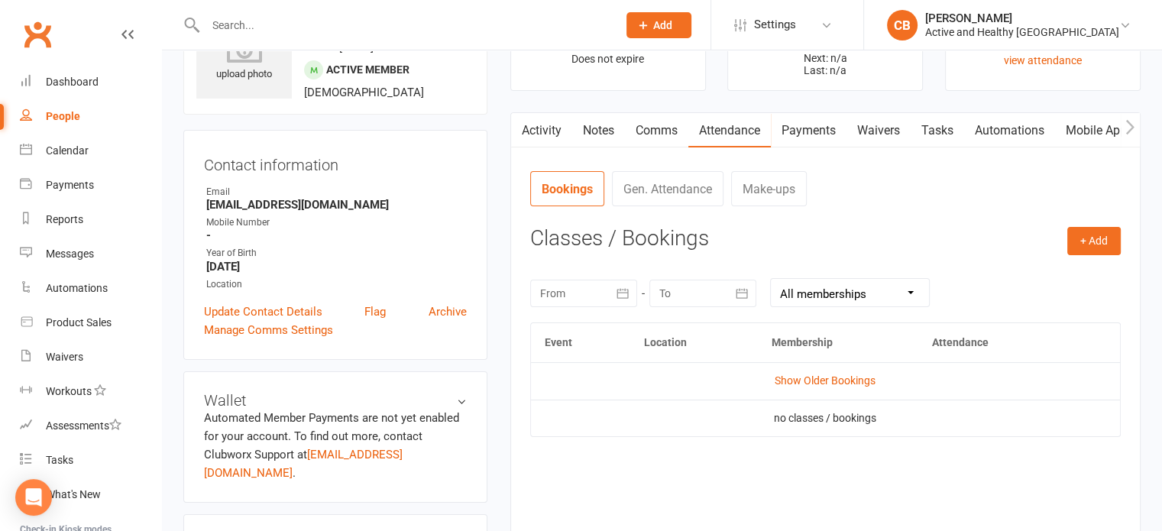
scroll to position [81, 0]
click at [1105, 134] on link "Mobile App" at bounding box center [1096, 131] width 83 height 35
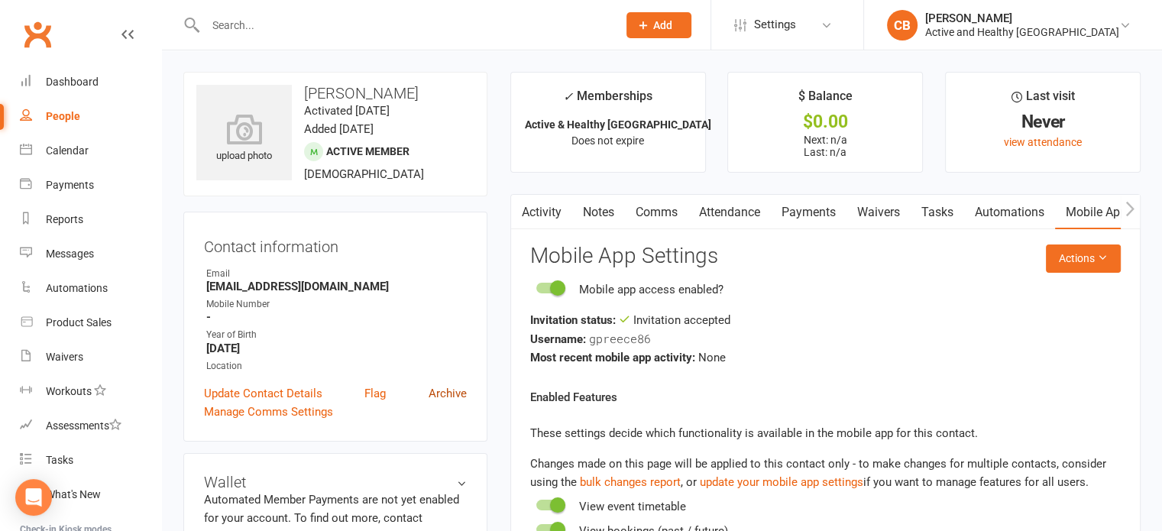
click at [447, 394] on link "Archive" at bounding box center [448, 393] width 38 height 18
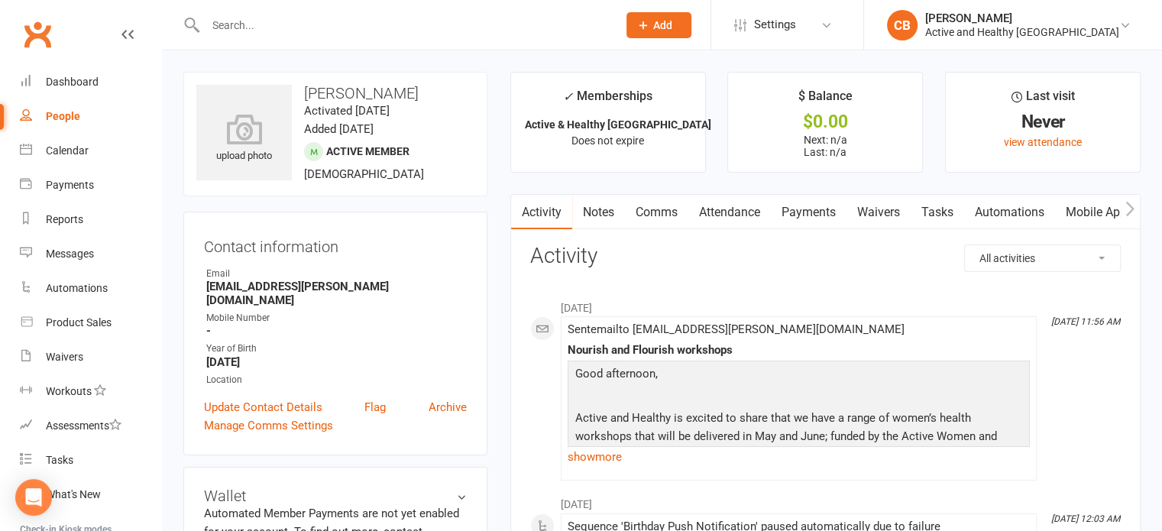
click at [720, 207] on link "Attendance" at bounding box center [730, 212] width 83 height 35
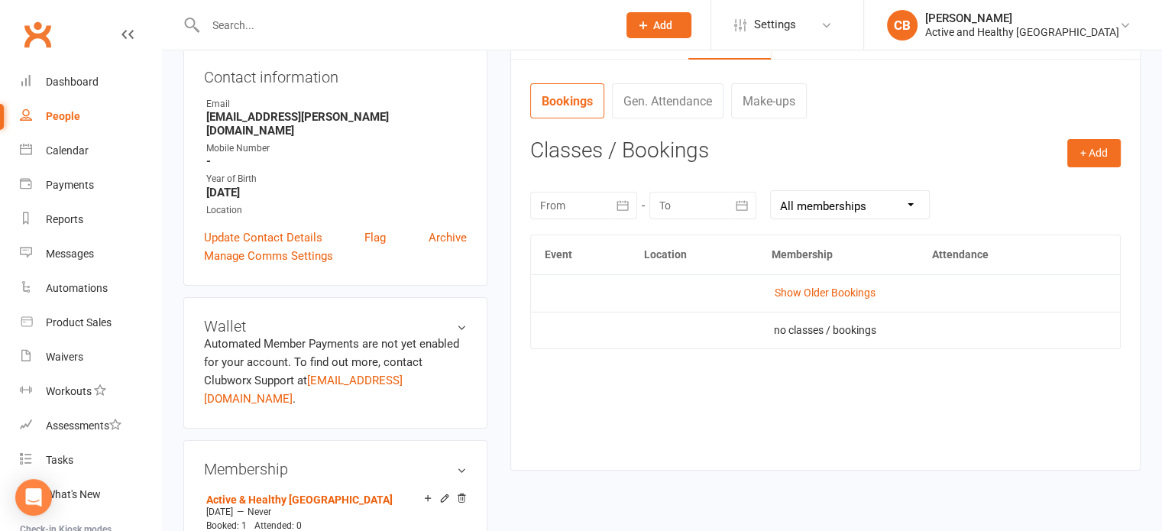
scroll to position [170, 0]
click at [815, 289] on link "Show Older Bookings" at bounding box center [825, 292] width 101 height 12
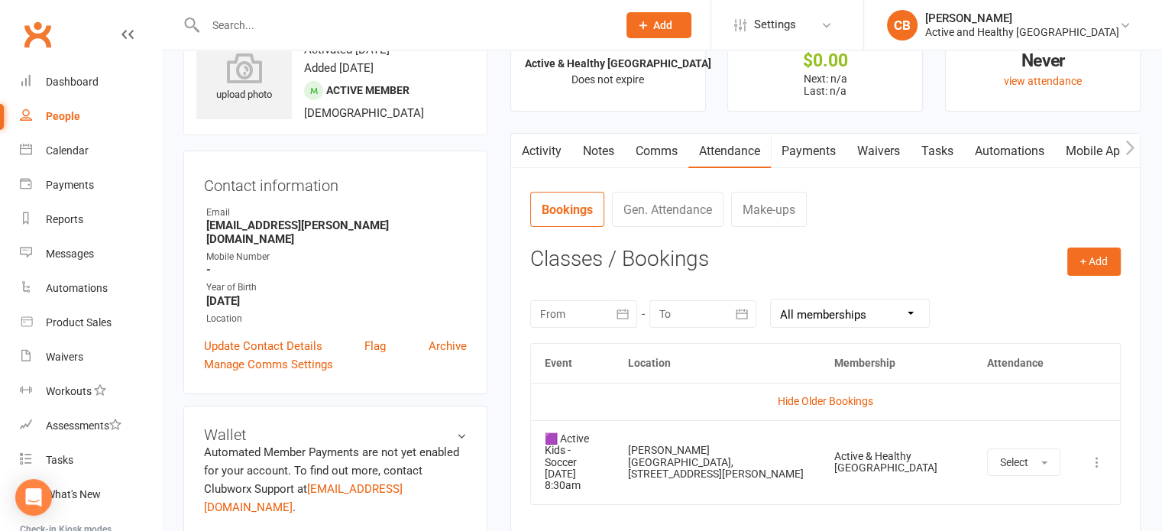
scroll to position [58, 0]
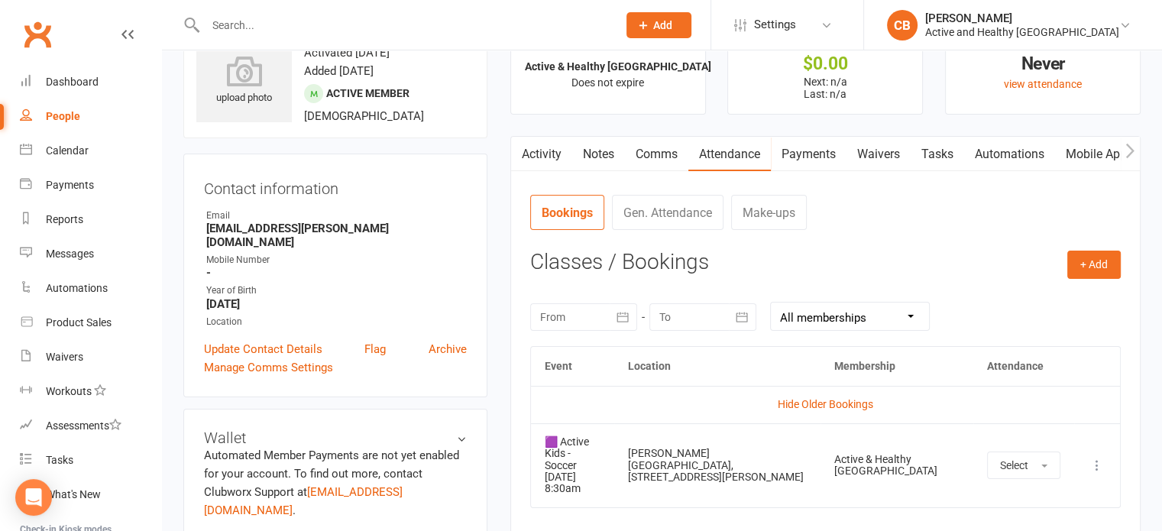
click at [1087, 160] on link "Mobile App" at bounding box center [1096, 154] width 83 height 35
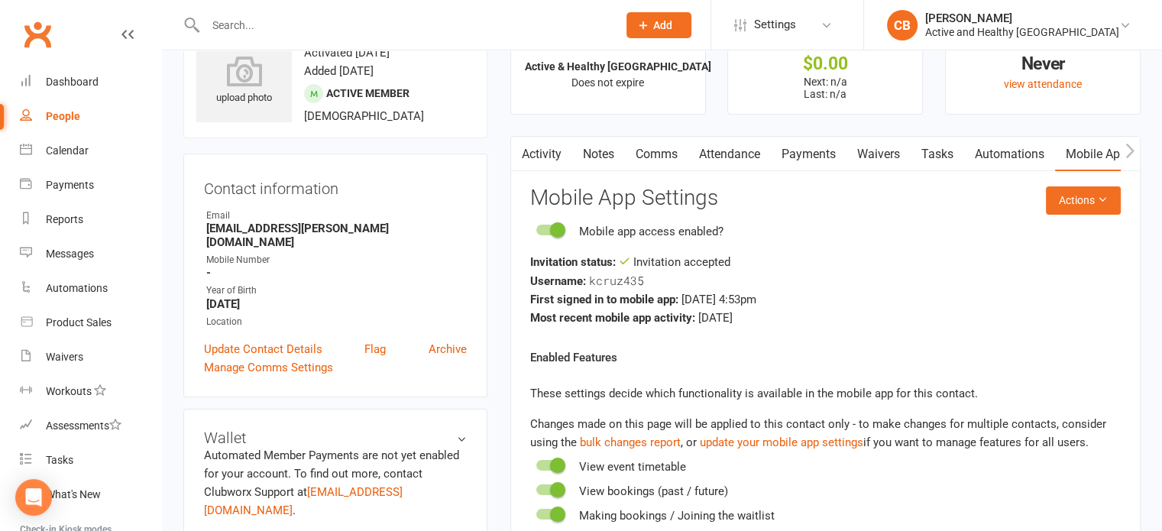
drag, startPoint x: 713, startPoint y: 277, endPoint x: 743, endPoint y: 320, distance: 52.1
click at [743, 320] on div "Invitation status: Invitation accepted Username: kcruz435 First signed in to mo…" at bounding box center [825, 290] width 591 height 74
click at [733, 320] on span "2 years ago" at bounding box center [715, 318] width 34 height 14
click at [434, 342] on link "Archive" at bounding box center [448, 349] width 38 height 18
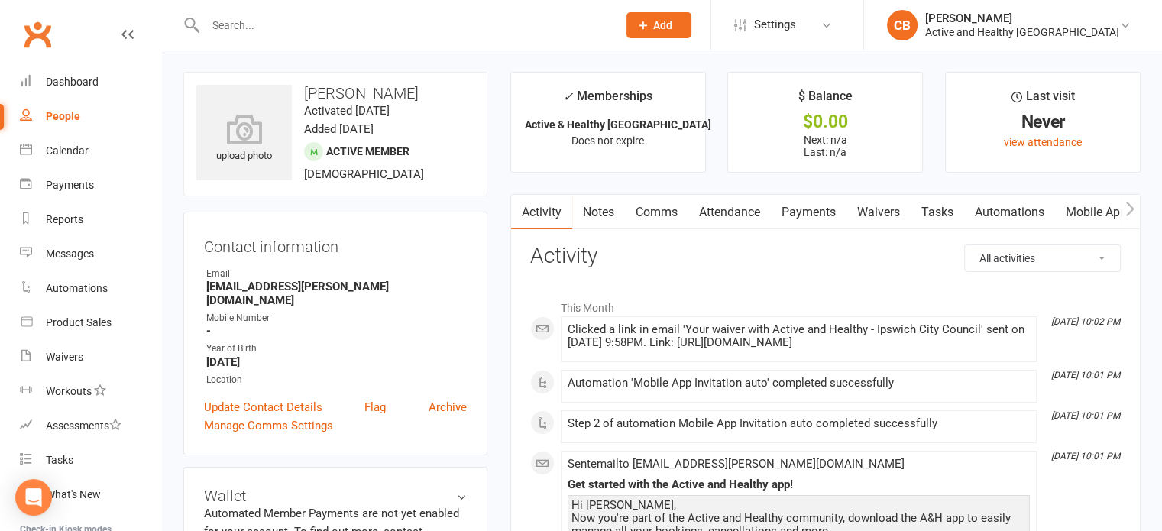
click at [719, 216] on link "Attendance" at bounding box center [730, 212] width 83 height 35
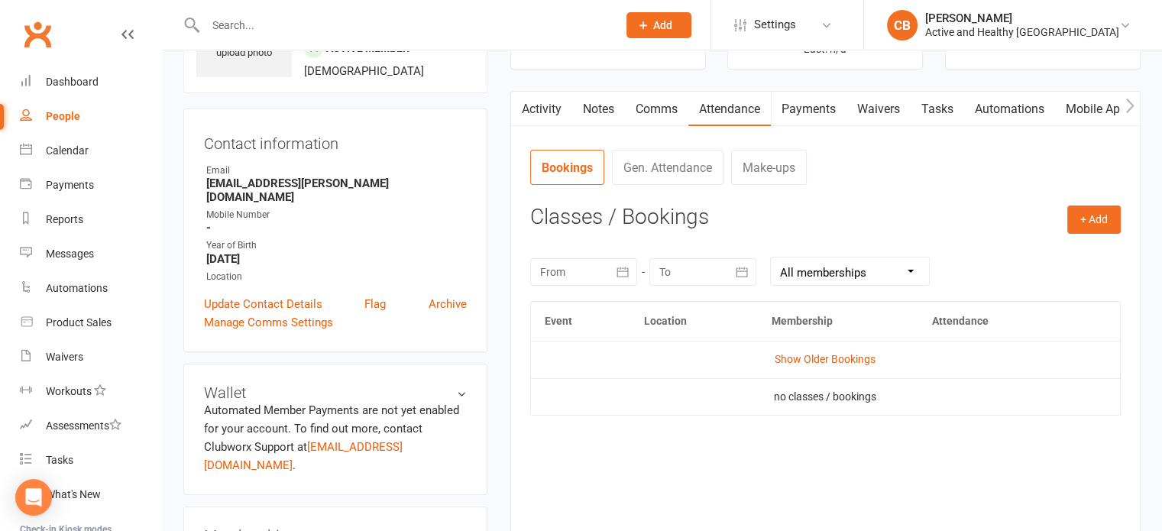
scroll to position [101, 0]
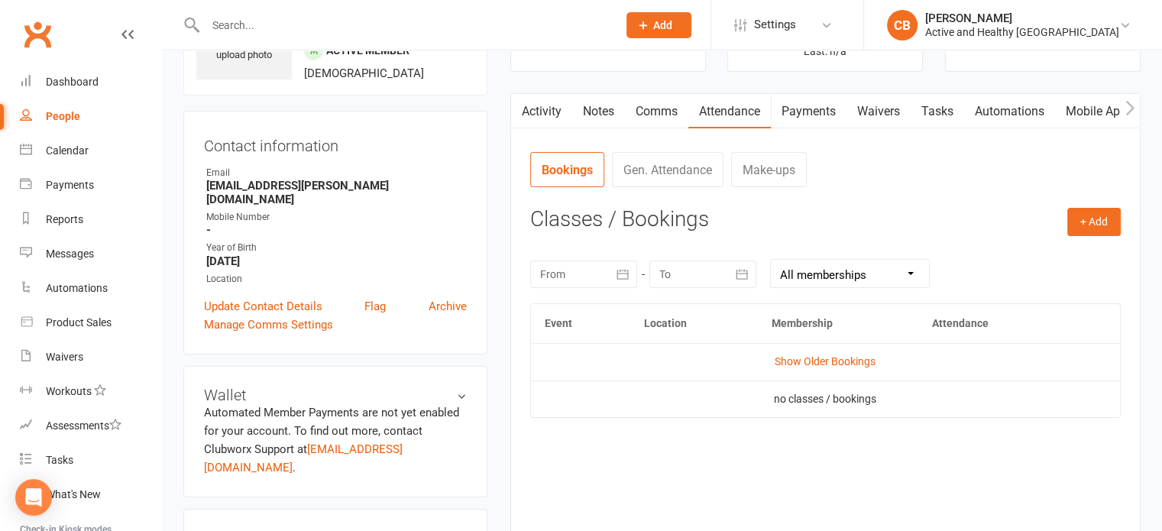
click at [1095, 118] on link "Mobile App" at bounding box center [1096, 111] width 83 height 35
